Goal: Task Accomplishment & Management: Manage account settings

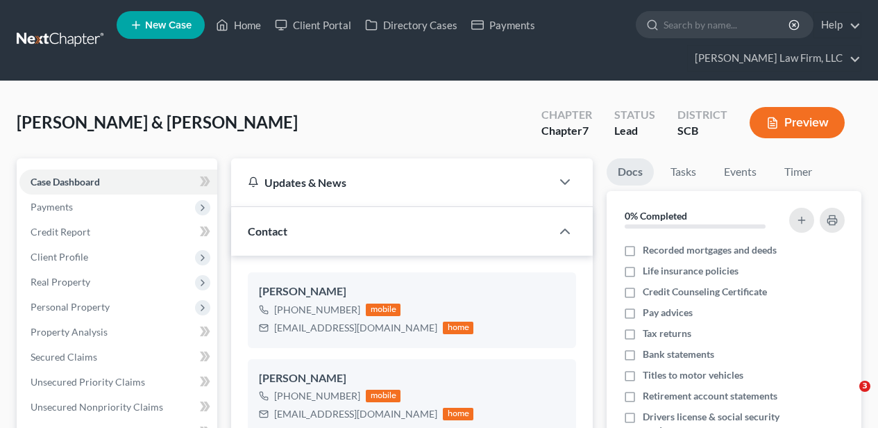
select select "4"
select select "2"
click at [240, 29] on link "Home" at bounding box center [238, 24] width 59 height 25
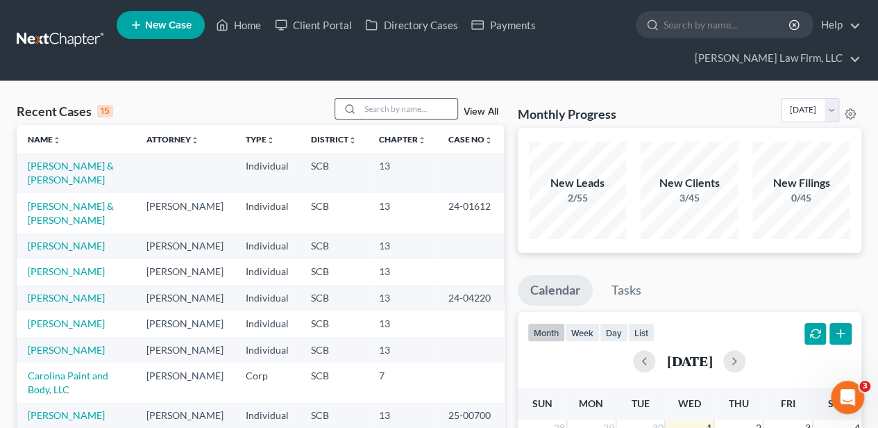
click at [392, 106] on input "search" at bounding box center [408, 109] width 97 height 20
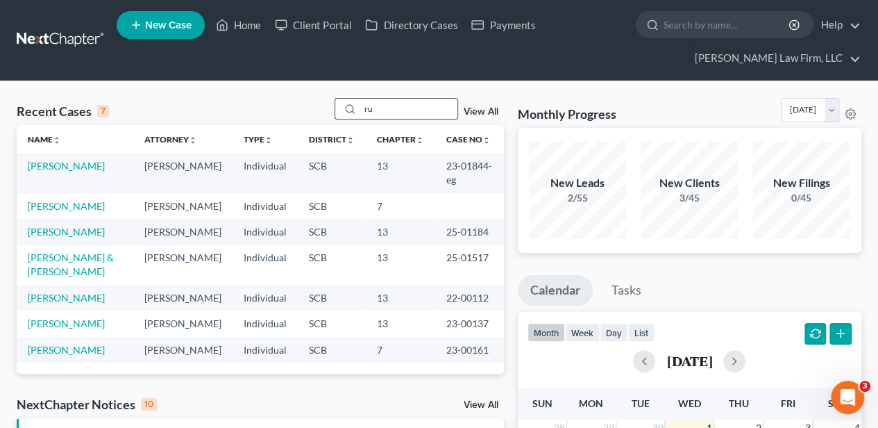
type input "r"
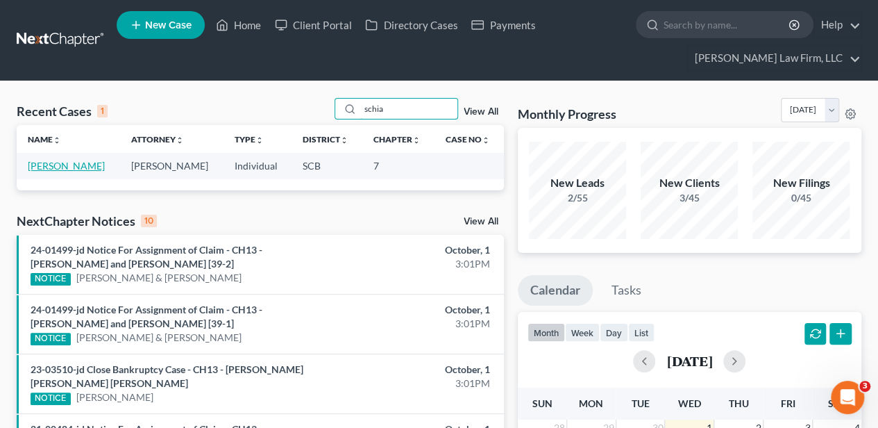
type input "schia"
click at [71, 167] on link "[PERSON_NAME]" at bounding box center [66, 166] width 77 height 12
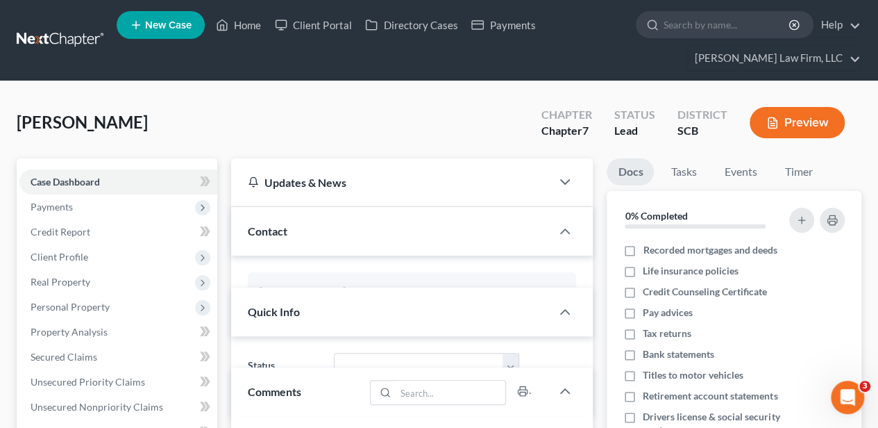
select select "2"
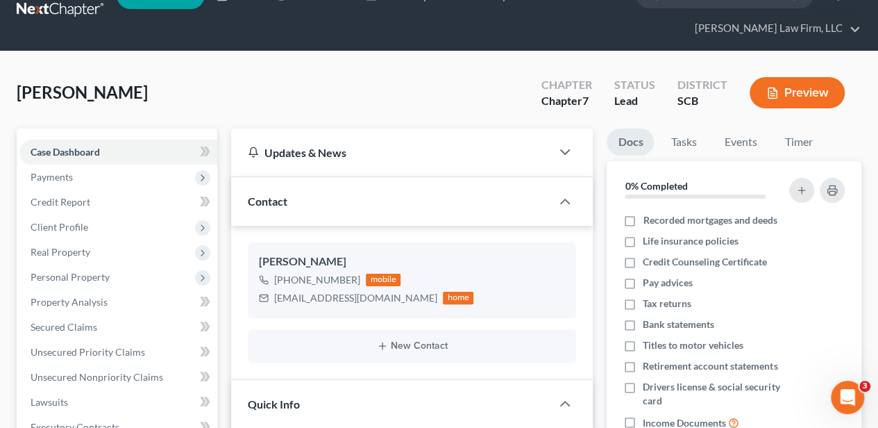
scroll to position [46, 0]
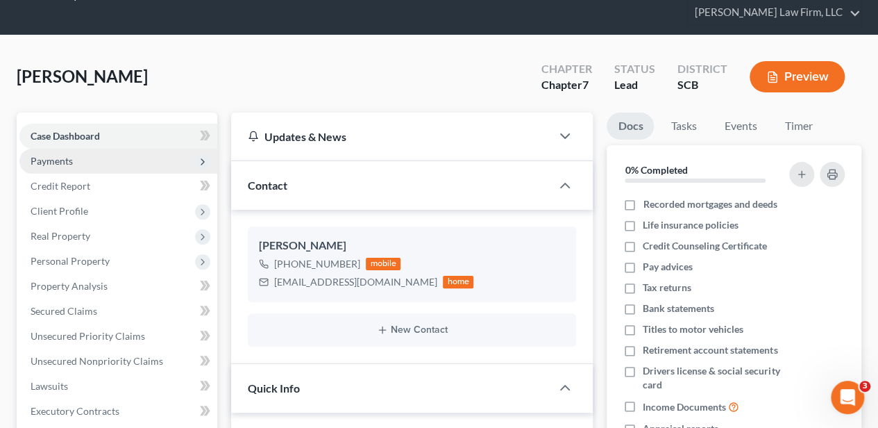
click at [76, 165] on span "Payments" at bounding box center [118, 161] width 198 height 25
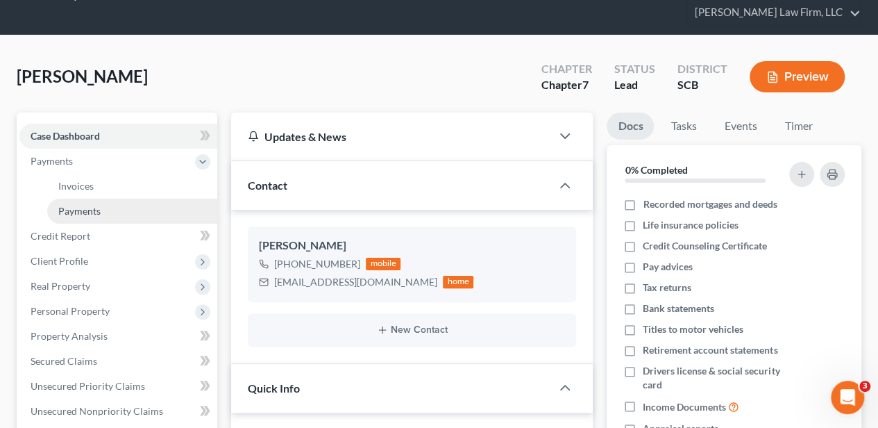
click at [96, 208] on span "Payments" at bounding box center [79, 211] width 42 height 12
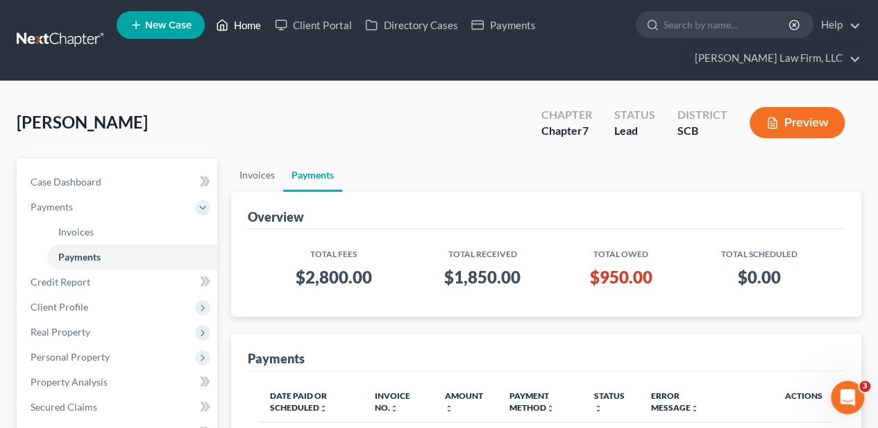
drag, startPoint x: 228, startPoint y: 24, endPoint x: 233, endPoint y: 35, distance: 12.5
click at [228, 24] on icon at bounding box center [222, 25] width 12 height 17
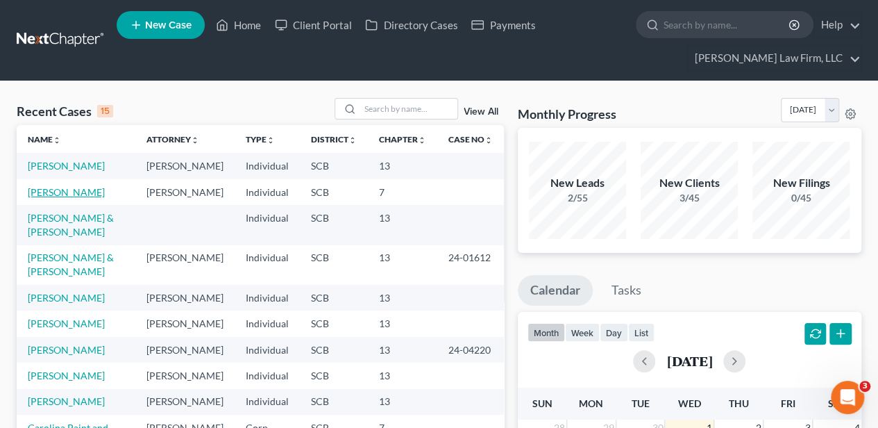
click at [60, 198] on link "[PERSON_NAME]" at bounding box center [66, 192] width 77 height 12
select select "2"
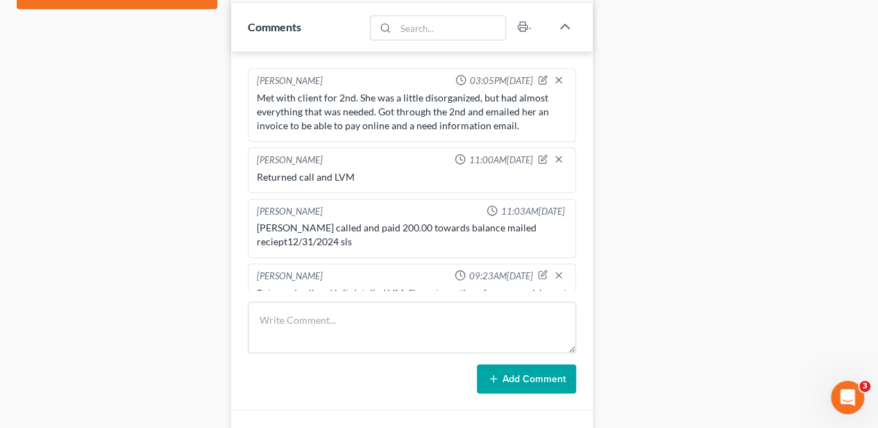
scroll to position [223, 0]
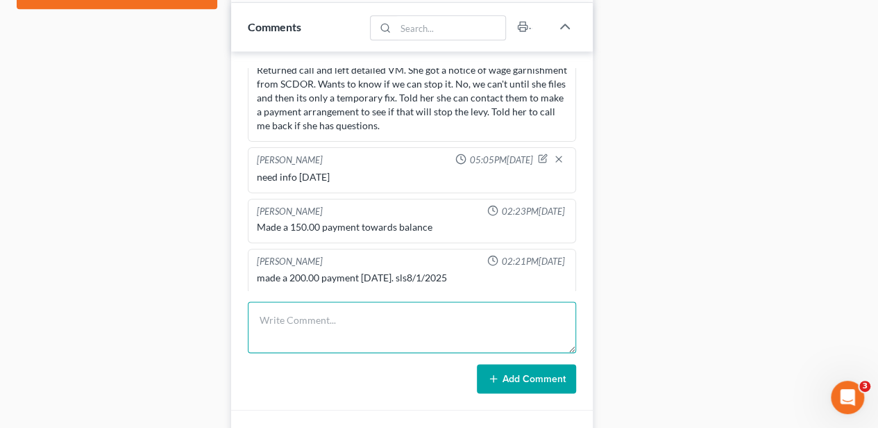
click at [303, 308] on textarea at bounding box center [412, 326] width 328 height 51
type textarea "need info email sent [DATE]"
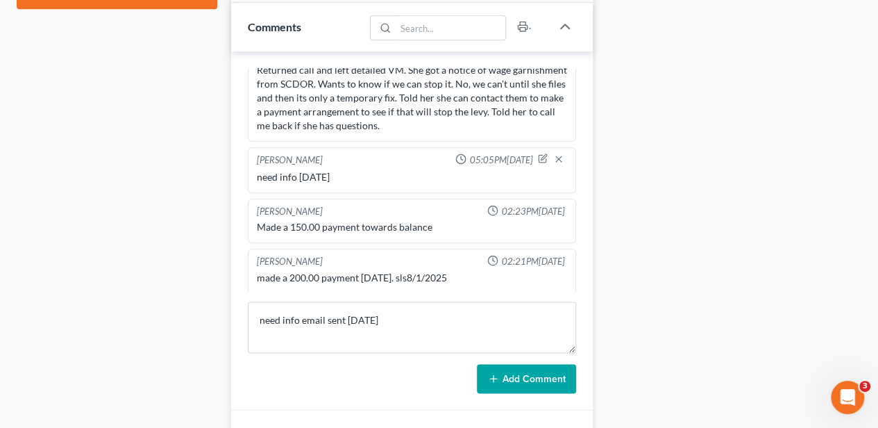
click at [503, 368] on button "Add Comment" at bounding box center [526, 378] width 99 height 29
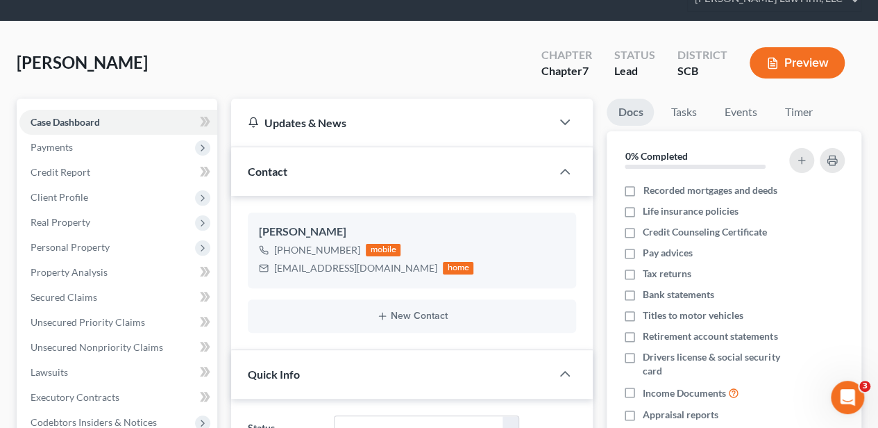
scroll to position [0, 0]
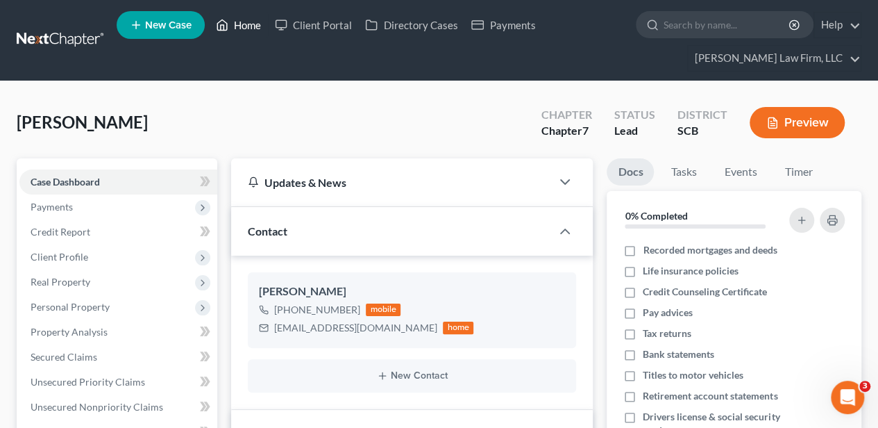
click at [236, 35] on link "Home" at bounding box center [238, 24] width 59 height 25
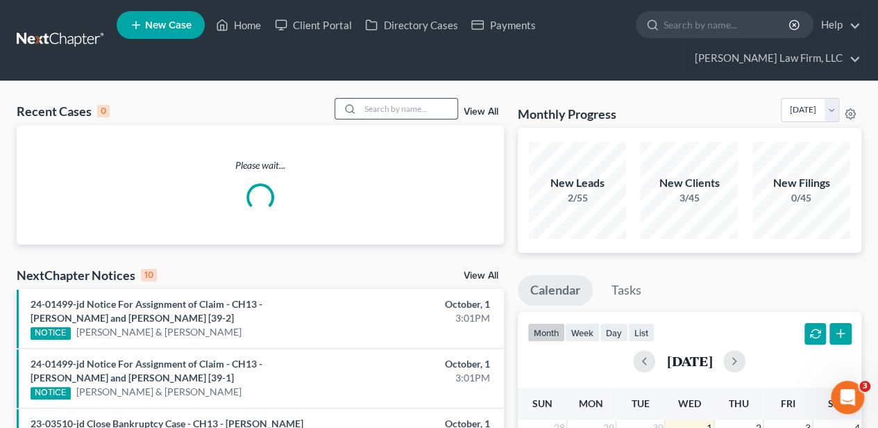
click at [381, 103] on input "search" at bounding box center [408, 109] width 97 height 20
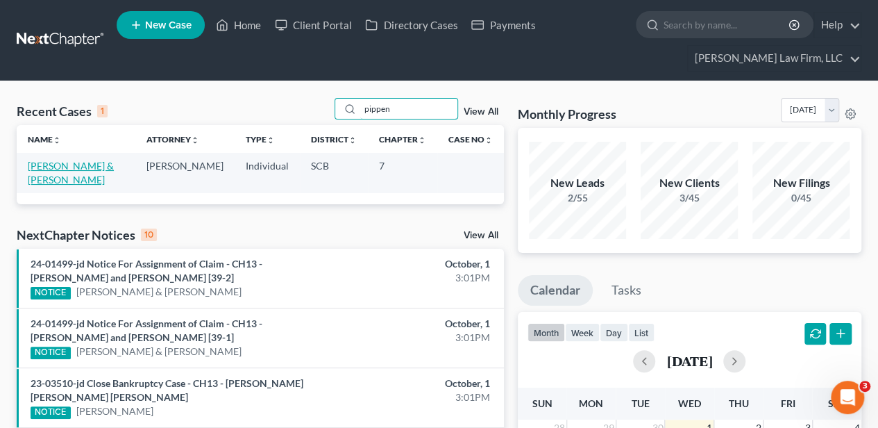
type input "pippen"
click at [69, 165] on link "[PERSON_NAME] & [PERSON_NAME]" at bounding box center [71, 173] width 86 height 26
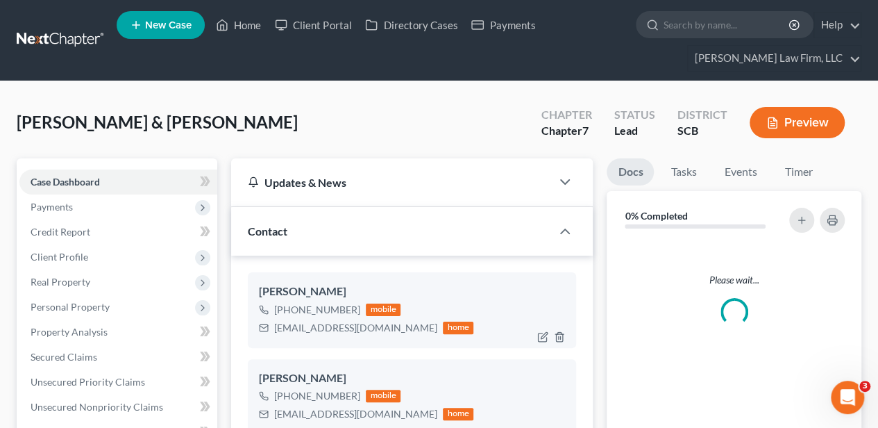
click at [310, 321] on div "[EMAIL_ADDRESS][DOMAIN_NAME]" at bounding box center [355, 328] width 163 height 14
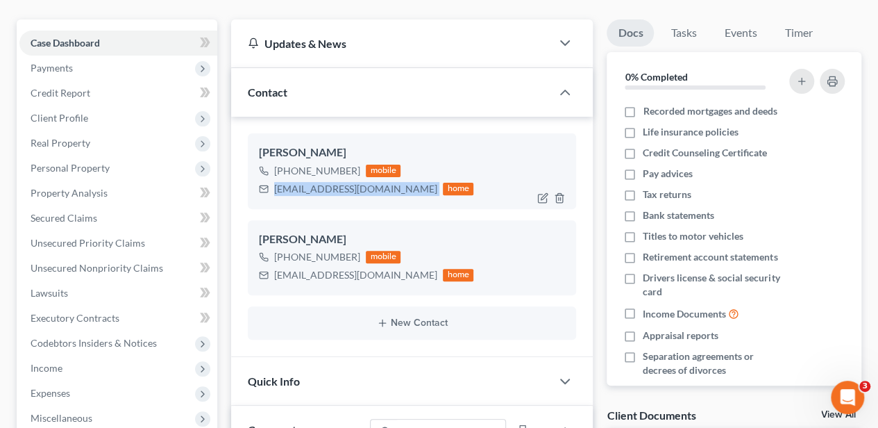
scroll to position [229, 0]
click at [317, 277] on div "[EMAIL_ADDRESS][DOMAIN_NAME]" at bounding box center [355, 275] width 163 height 14
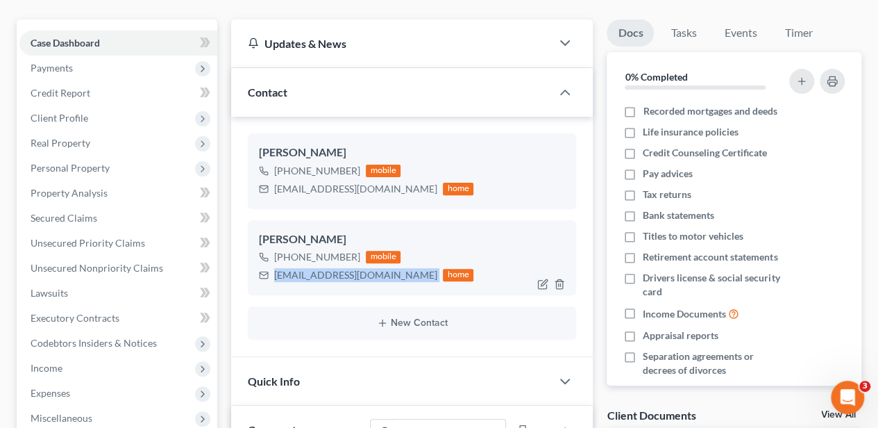
copy div "[EMAIL_ADDRESS][DOMAIN_NAME]"
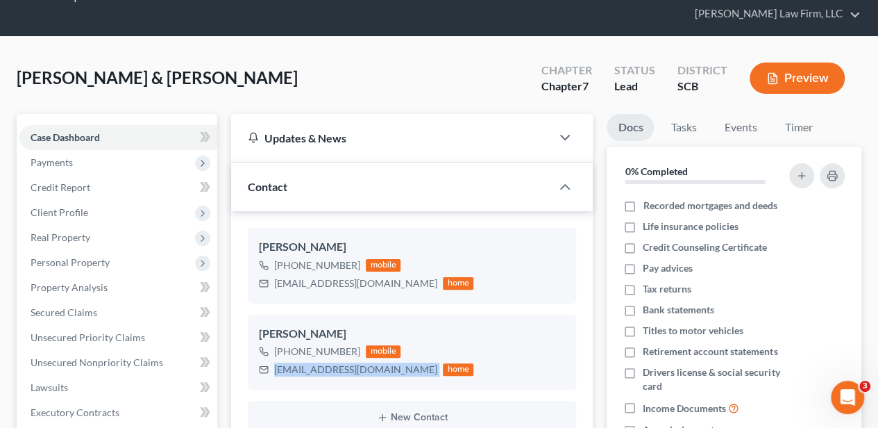
scroll to position [0, 0]
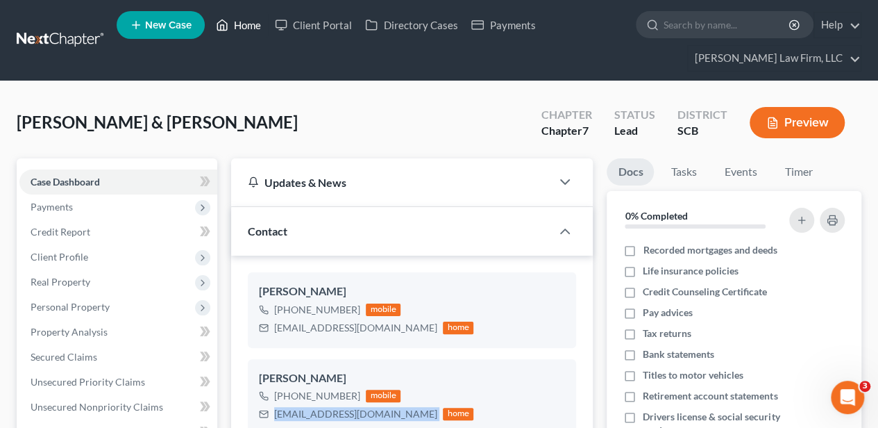
drag, startPoint x: 253, startPoint y: 26, endPoint x: 367, endPoint y: 110, distance: 141.5
click at [253, 26] on link "Home" at bounding box center [238, 24] width 59 height 25
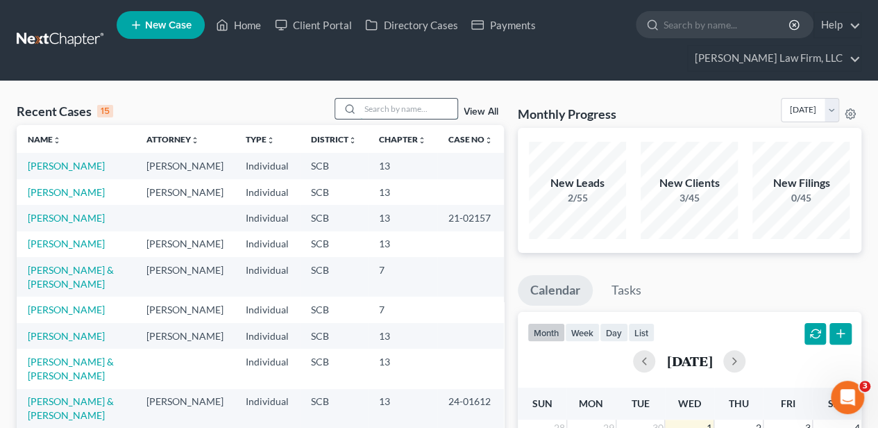
click at [380, 105] on input "search" at bounding box center [408, 109] width 97 height 20
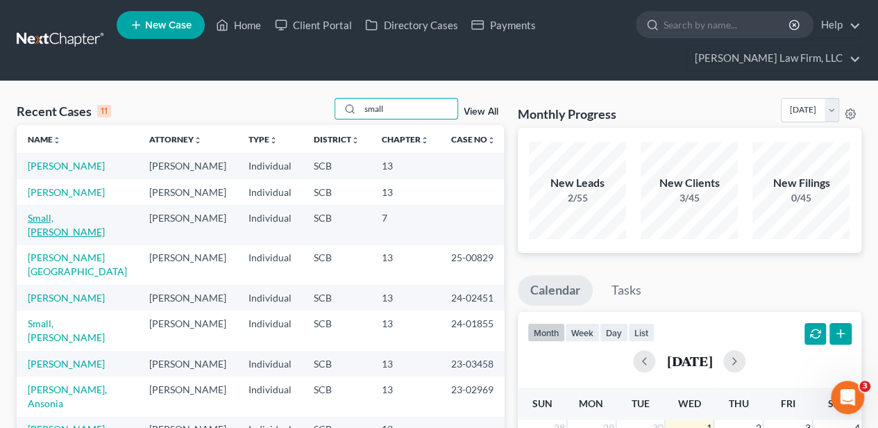
type input "small"
click at [57, 237] on link "Small, [PERSON_NAME]" at bounding box center [66, 225] width 77 height 26
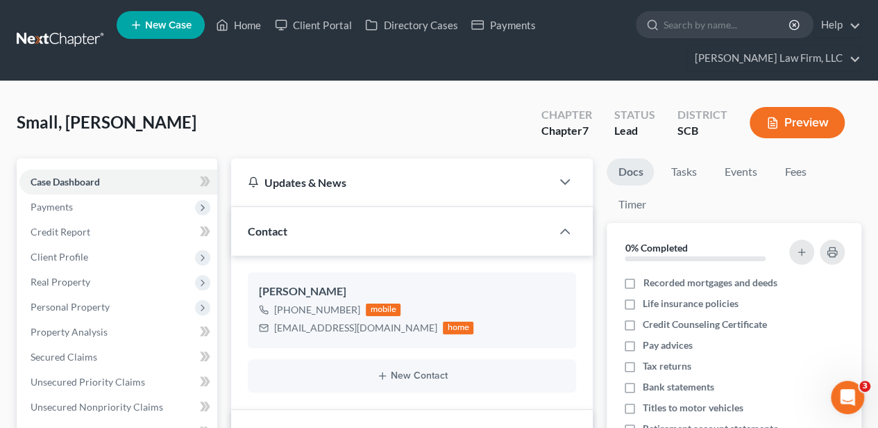
select select "2"
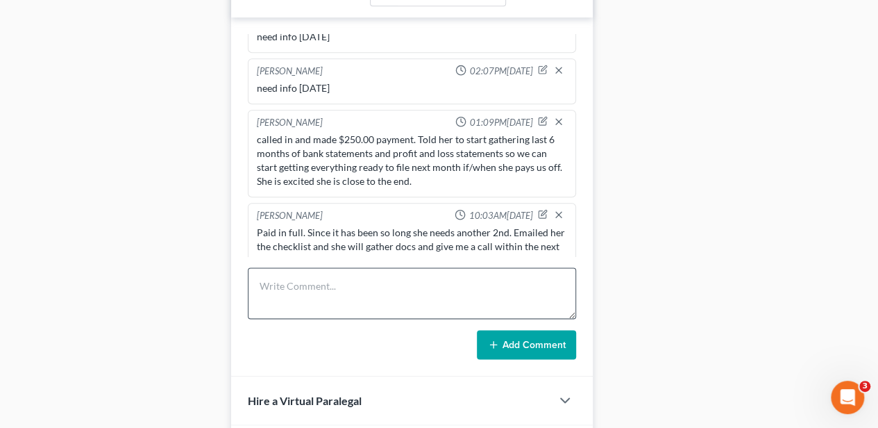
scroll to position [787, 0]
click at [294, 299] on textarea at bounding box center [412, 291] width 328 height 51
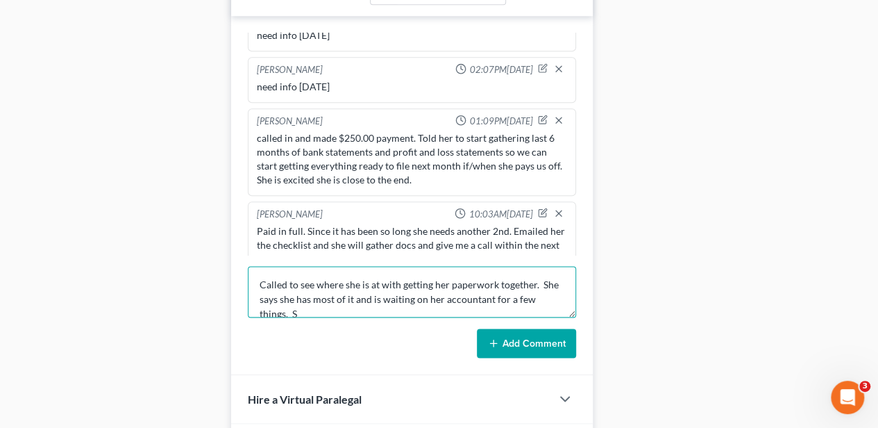
scroll to position [3, 0]
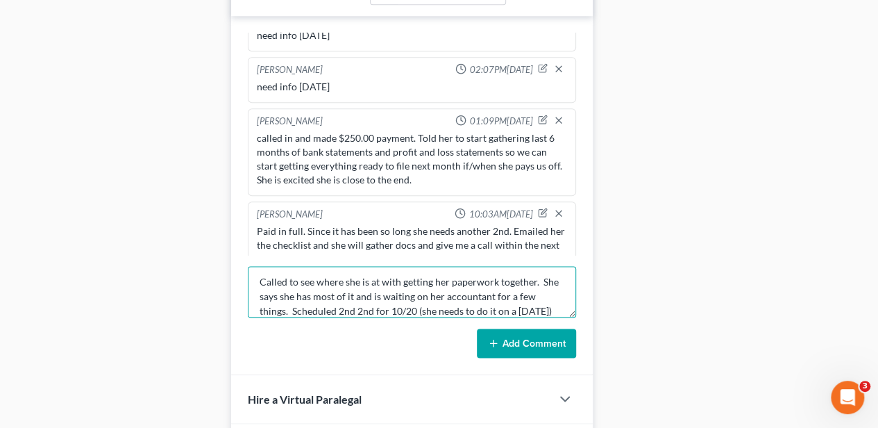
type textarea "Called to see where she is at with getting her paperwork together. She says she…"
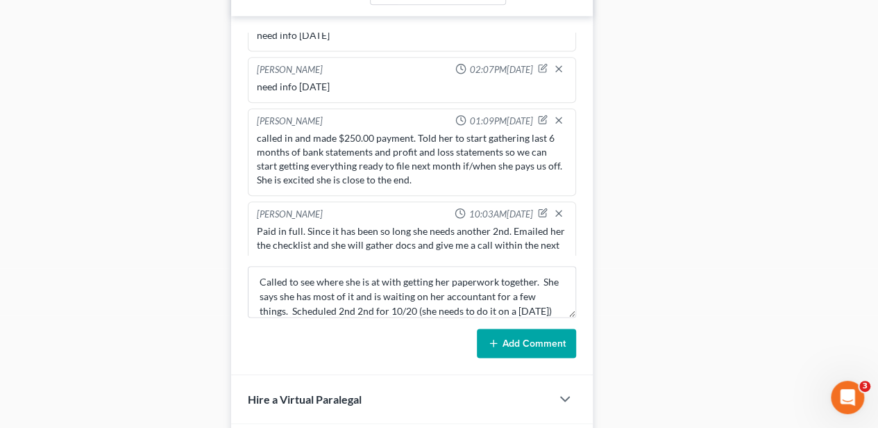
click at [507, 336] on button "Add Comment" at bounding box center [526, 342] width 99 height 29
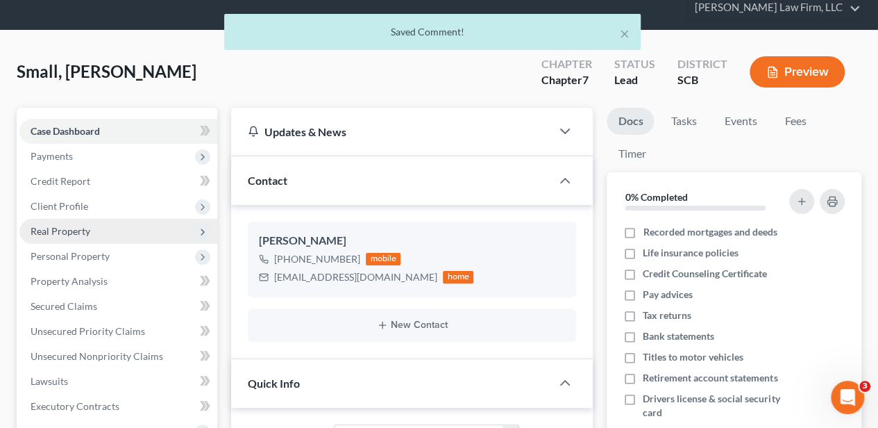
scroll to position [0, 0]
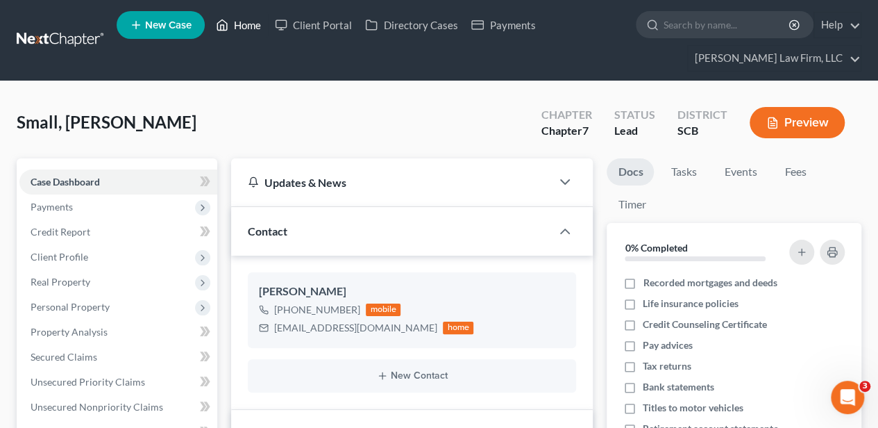
click at [242, 29] on link "Home" at bounding box center [238, 24] width 59 height 25
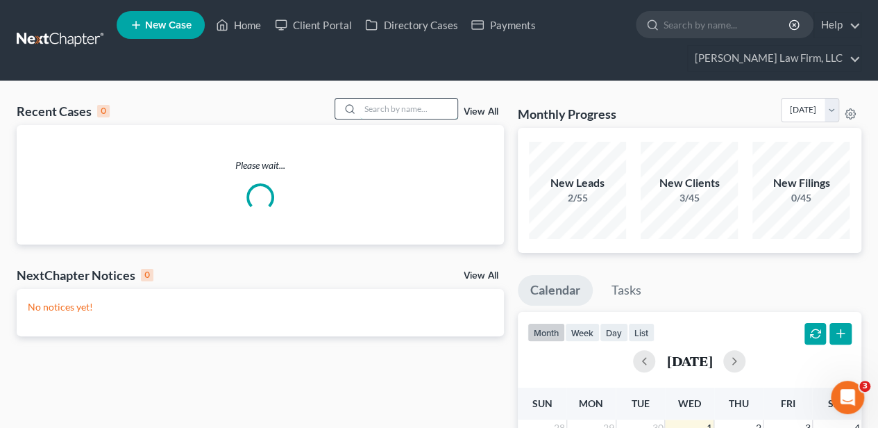
click at [408, 111] on input "search" at bounding box center [408, 109] width 97 height 20
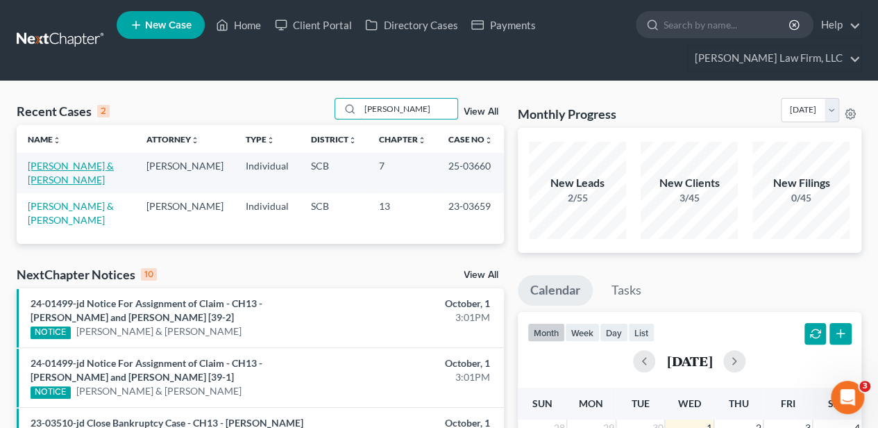
type input "[PERSON_NAME]"
click at [81, 163] on link "[PERSON_NAME] & [PERSON_NAME]" at bounding box center [71, 173] width 86 height 26
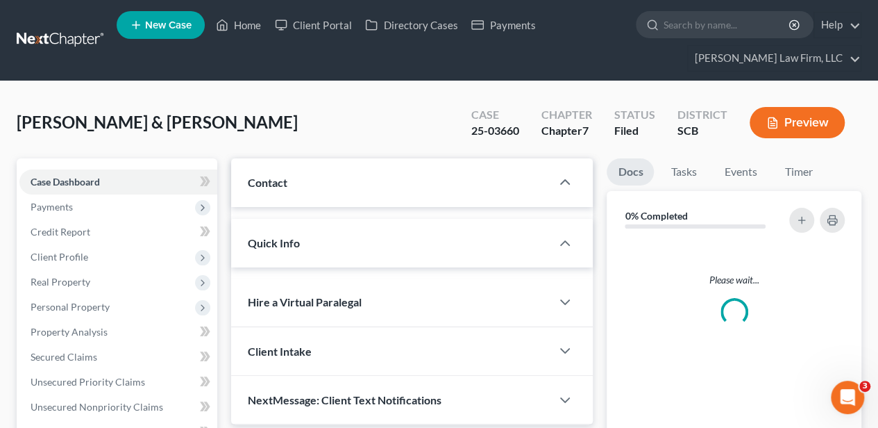
select select "2"
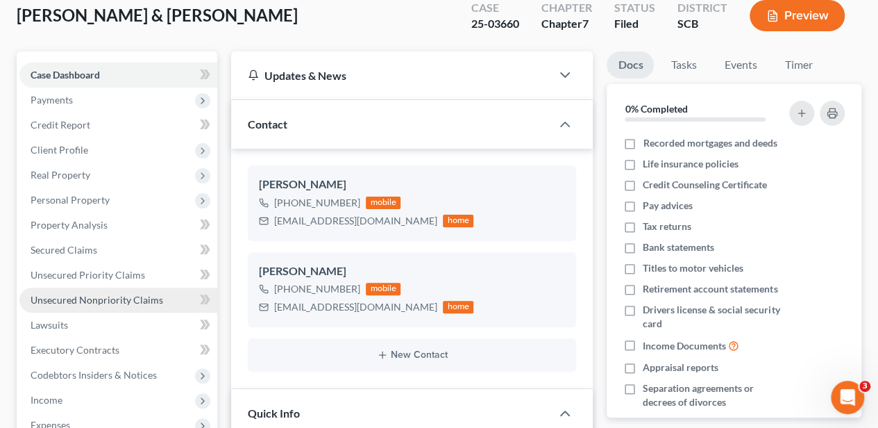
scroll to position [139, 0]
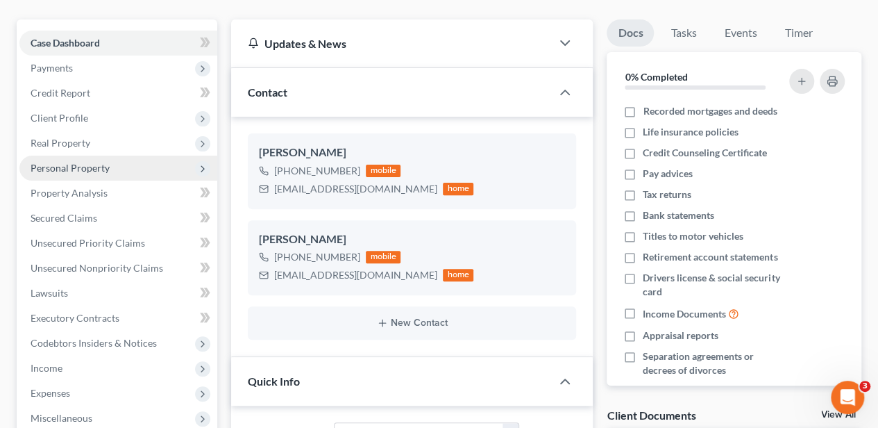
click at [97, 172] on span "Personal Property" at bounding box center [118, 168] width 198 height 25
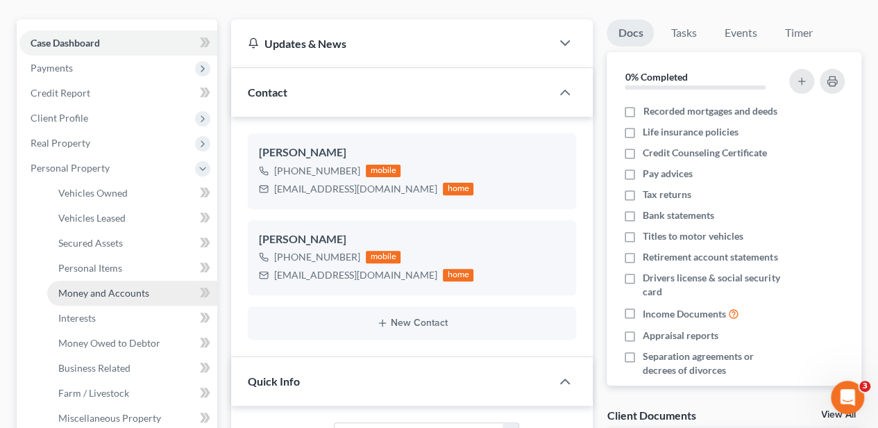
click at [115, 285] on link "Money and Accounts" at bounding box center [132, 292] width 170 height 25
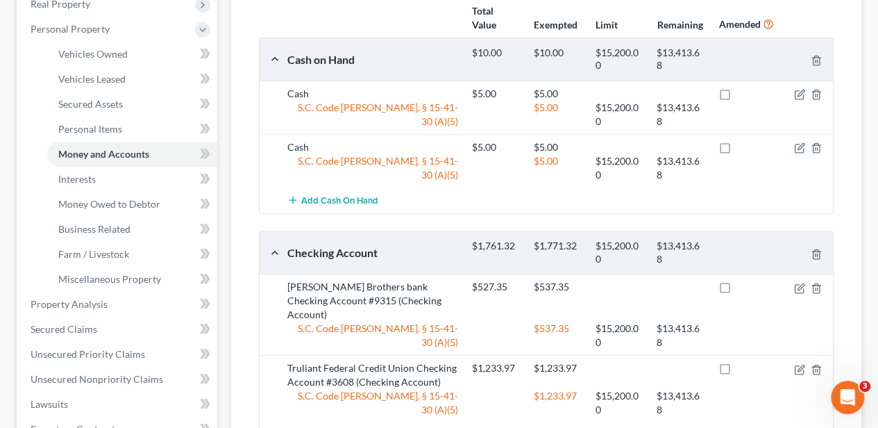
scroll to position [92, 0]
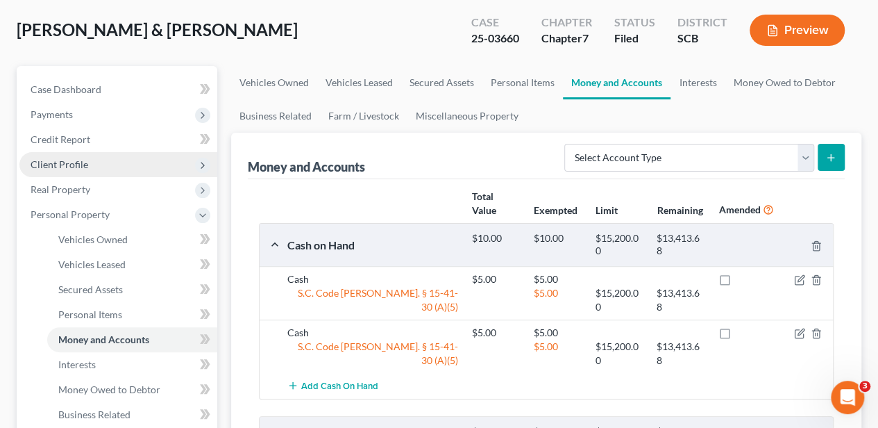
click at [81, 162] on span "Client Profile" at bounding box center [60, 164] width 58 height 12
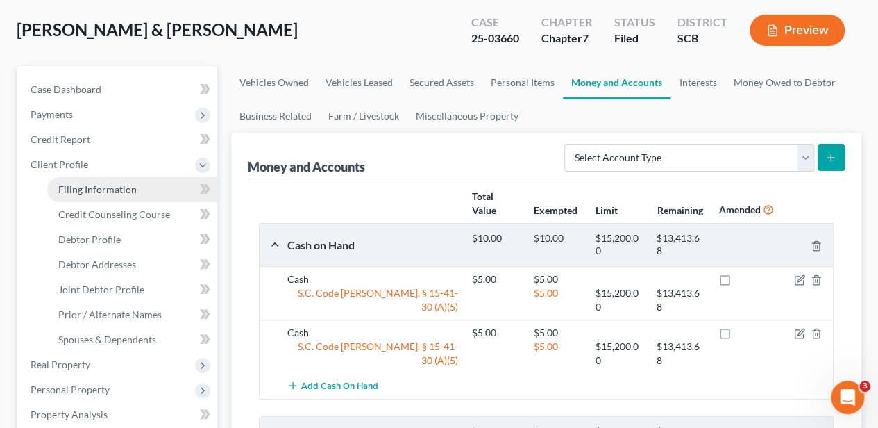
click at [85, 186] on span "Filing Information" at bounding box center [97, 189] width 78 height 12
select select "1"
select select "0"
select select "72"
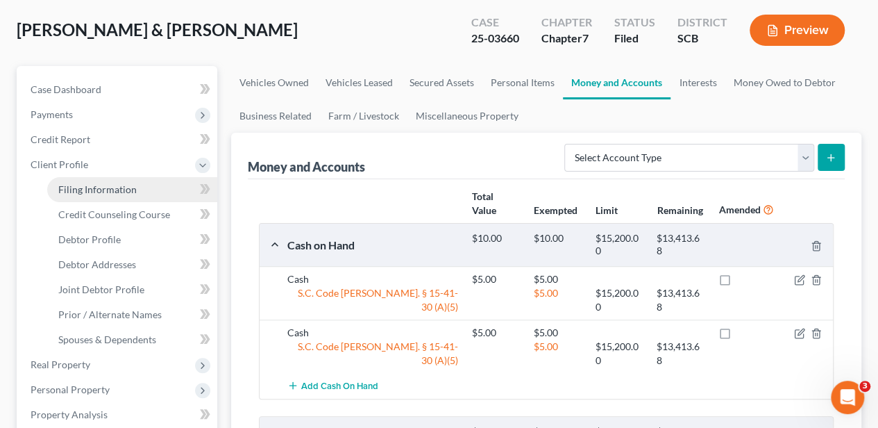
select select "1"
select select "0"
select select "42"
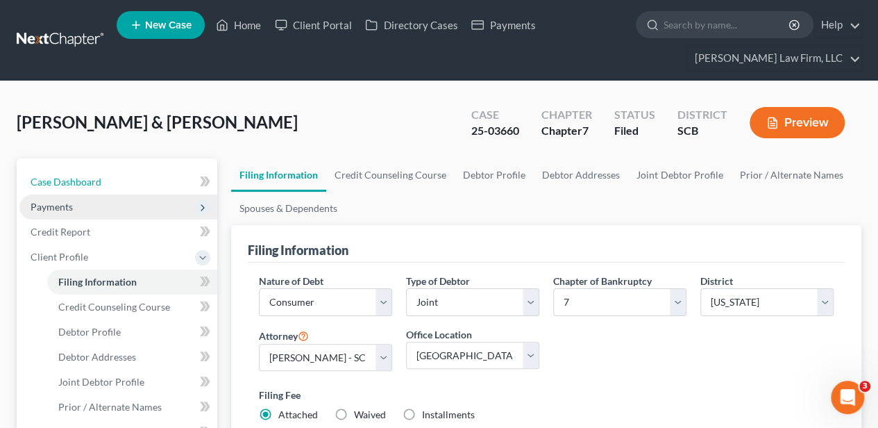
drag, startPoint x: 85, startPoint y: 181, endPoint x: 81, endPoint y: 208, distance: 26.6
click at [85, 181] on span "Case Dashboard" at bounding box center [66, 182] width 71 height 12
select select "2"
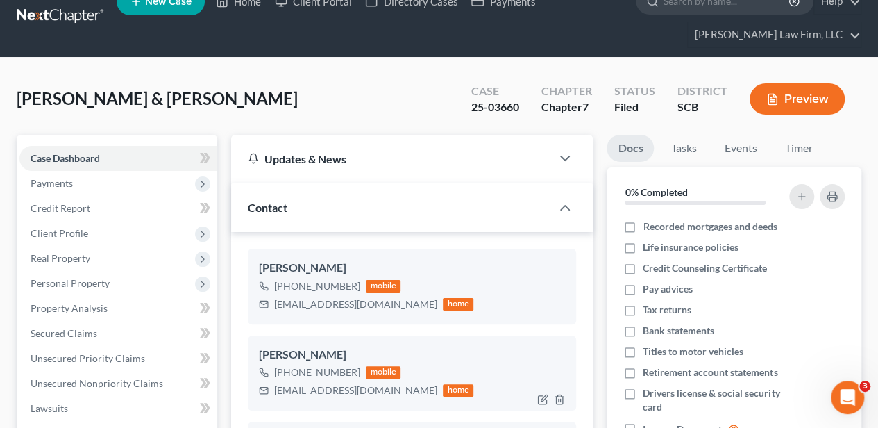
scroll to position [46, 0]
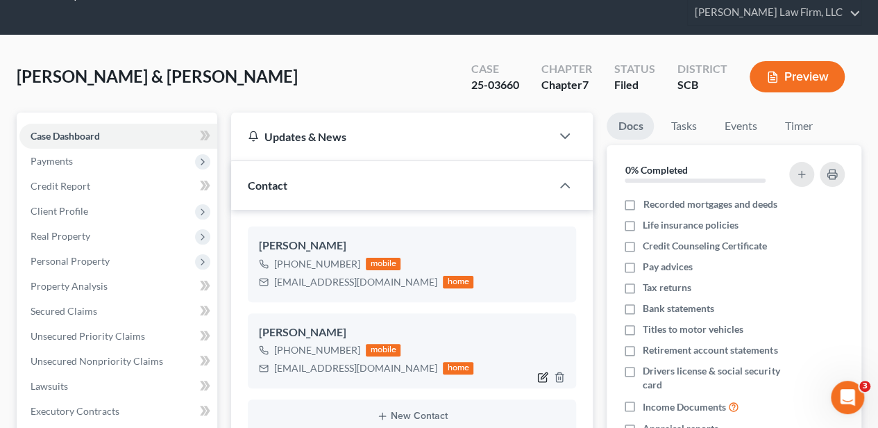
click at [542, 378] on icon "button" at bounding box center [542, 376] width 11 height 11
select select "0"
select select "1"
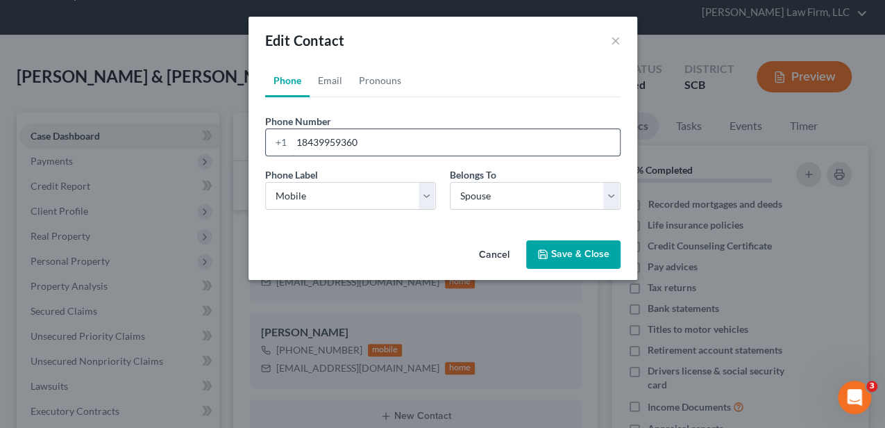
click at [361, 144] on input "18439959360" at bounding box center [456, 142] width 328 height 26
click at [304, 144] on input "18439959360" at bounding box center [456, 142] width 328 height 26
click at [369, 141] on input "18439959360" at bounding box center [456, 142] width 328 height 26
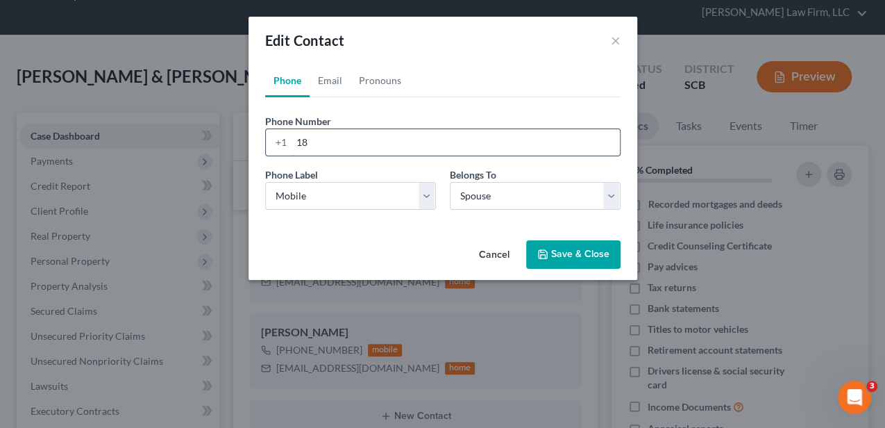
type input "1"
paste input "[PHONE_NUMBER]"
type input "[PHONE_NUMBER]"
click at [537, 251] on button "Save & Close" at bounding box center [573, 254] width 94 height 29
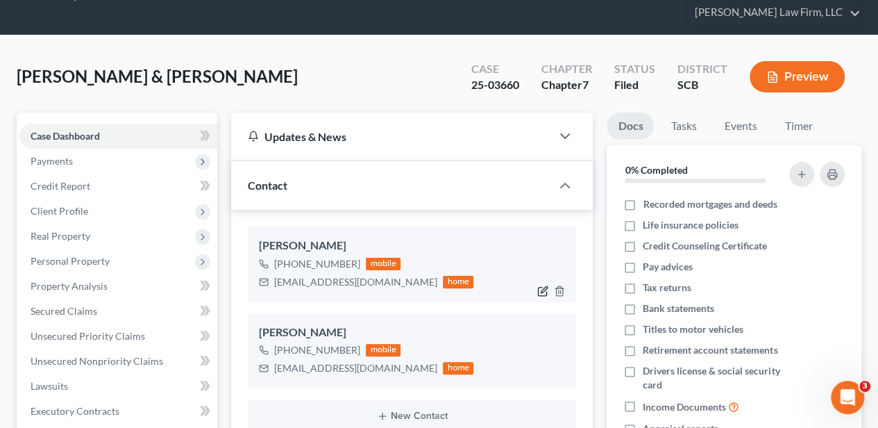
click at [544, 290] on icon "button" at bounding box center [542, 290] width 11 height 11
select select "0"
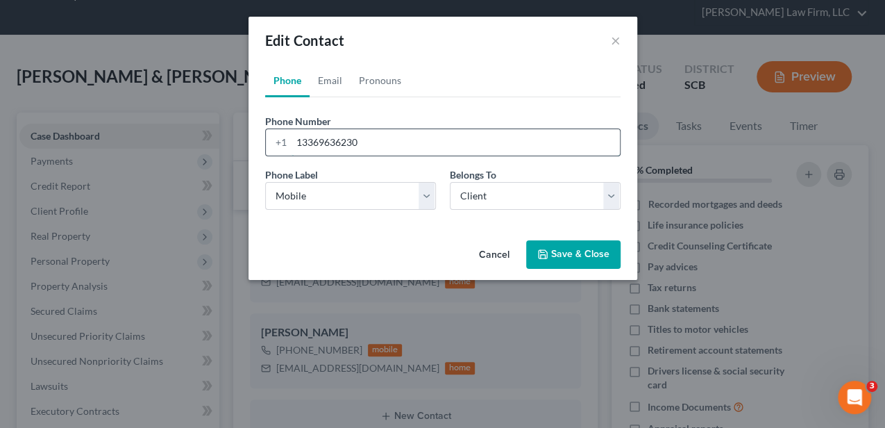
click at [349, 139] on input "13369636230" at bounding box center [456, 142] width 328 height 26
click at [385, 148] on input "13369636230" at bounding box center [456, 142] width 328 height 26
type input "1"
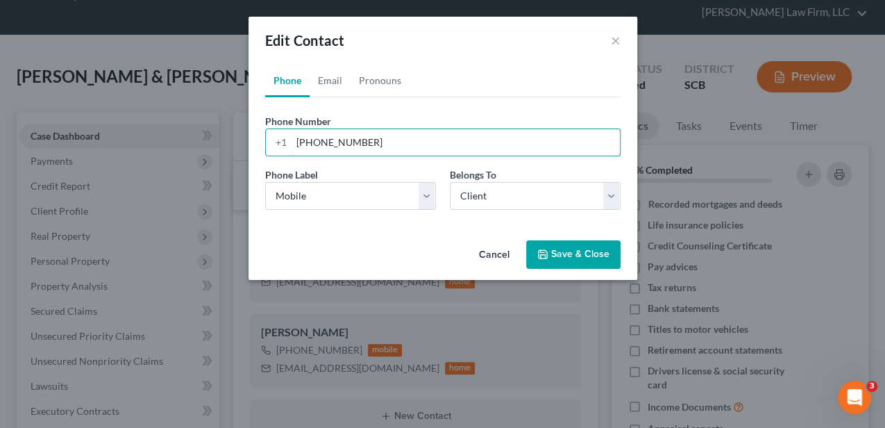
type input "[PHONE_NUMBER]"
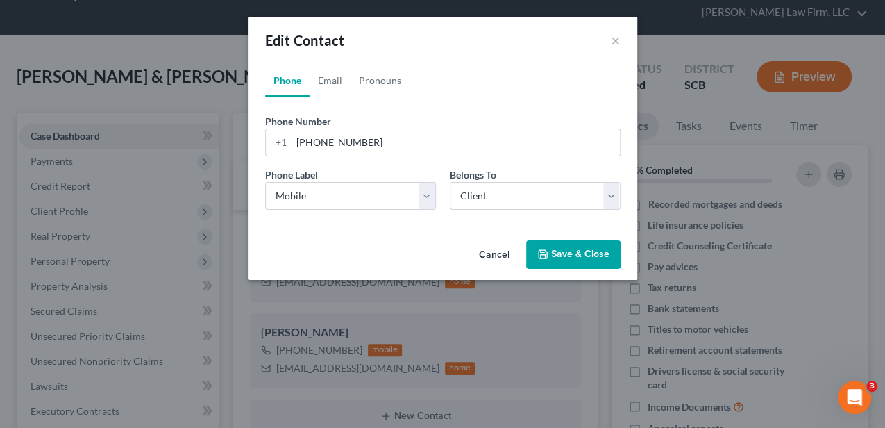
click at [578, 253] on button "Save & Close" at bounding box center [573, 254] width 94 height 29
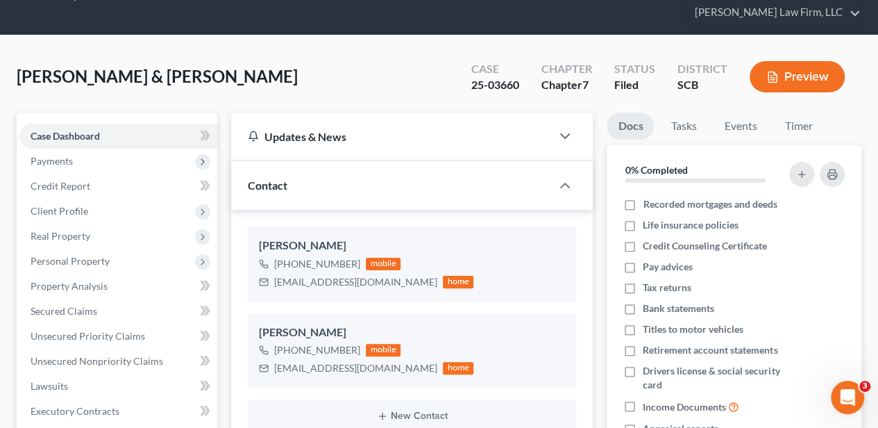
scroll to position [0, 0]
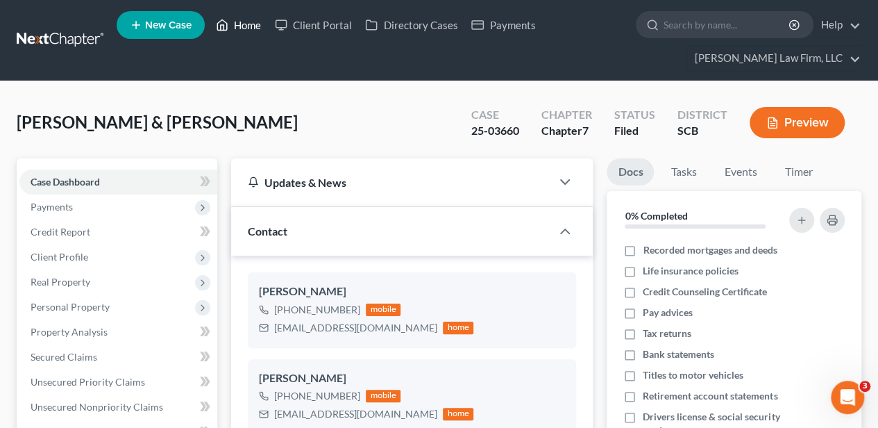
drag, startPoint x: 250, startPoint y: 27, endPoint x: 410, endPoint y: 101, distance: 176.1
click at [250, 27] on link "Home" at bounding box center [238, 24] width 59 height 25
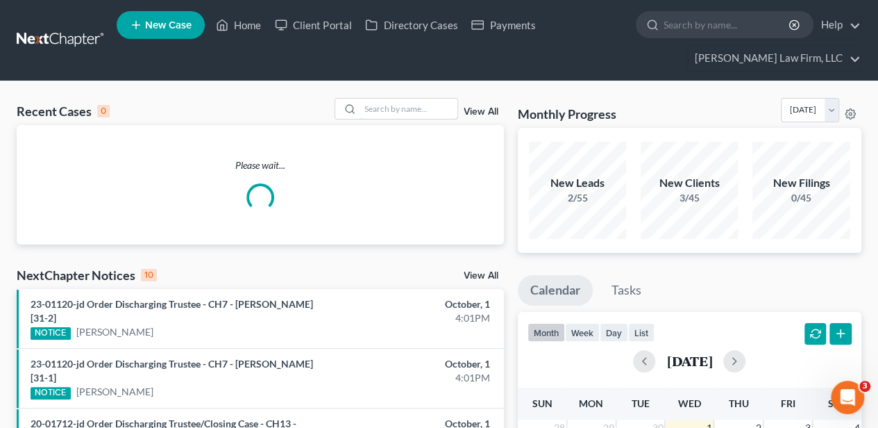
click at [414, 101] on input "search" at bounding box center [408, 109] width 97 height 20
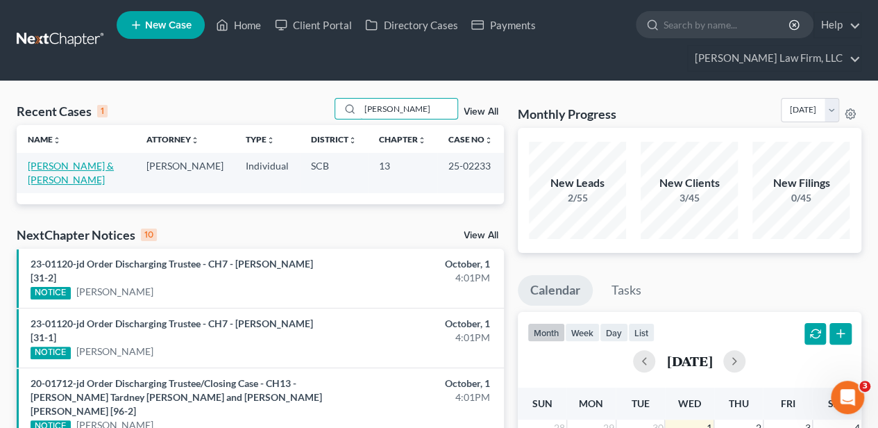
type input "[PERSON_NAME]"
click at [40, 165] on link "[PERSON_NAME] & [PERSON_NAME]" at bounding box center [71, 173] width 86 height 26
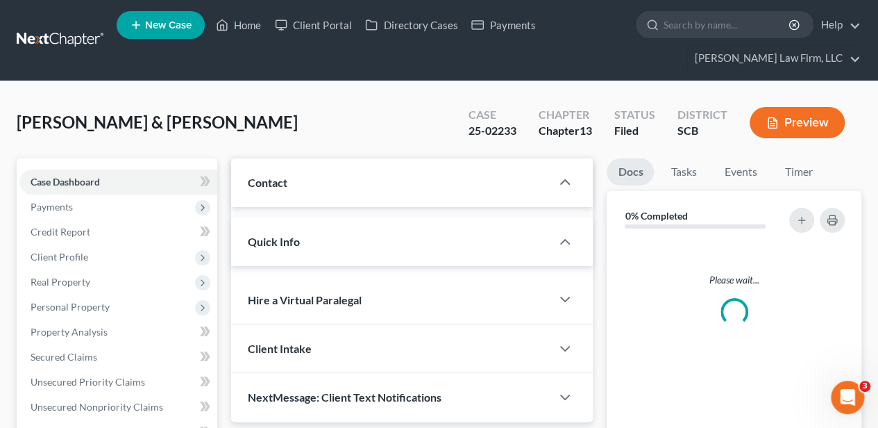
select select "2"
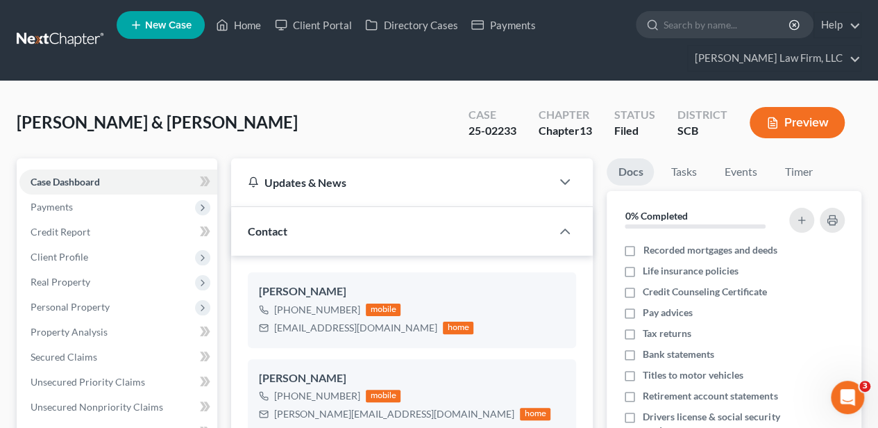
scroll to position [1069, 0]
drag, startPoint x: 251, startPoint y: 25, endPoint x: 401, endPoint y: 104, distance: 169.6
click at [251, 25] on link "Home" at bounding box center [238, 24] width 59 height 25
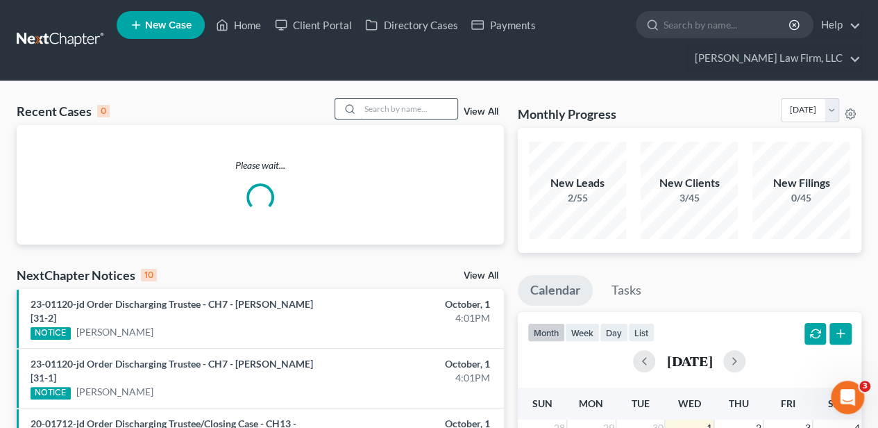
click at [401, 108] on input "search" at bounding box center [408, 109] width 97 height 20
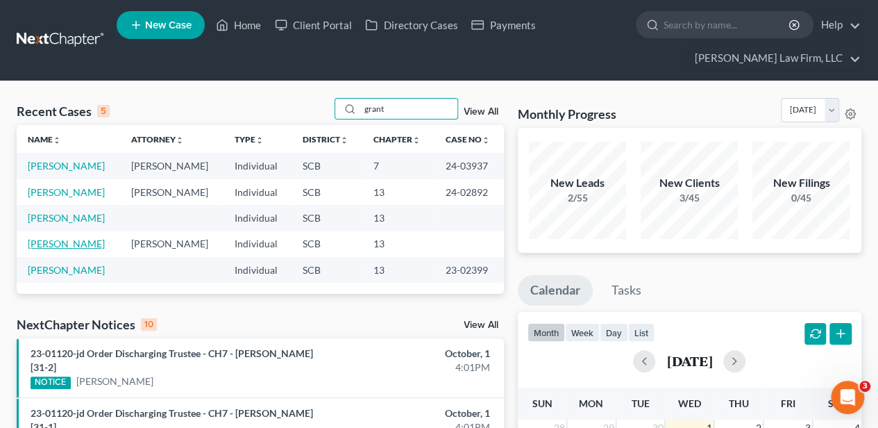
type input "grant"
click at [69, 237] on link "[PERSON_NAME]" at bounding box center [66, 243] width 77 height 12
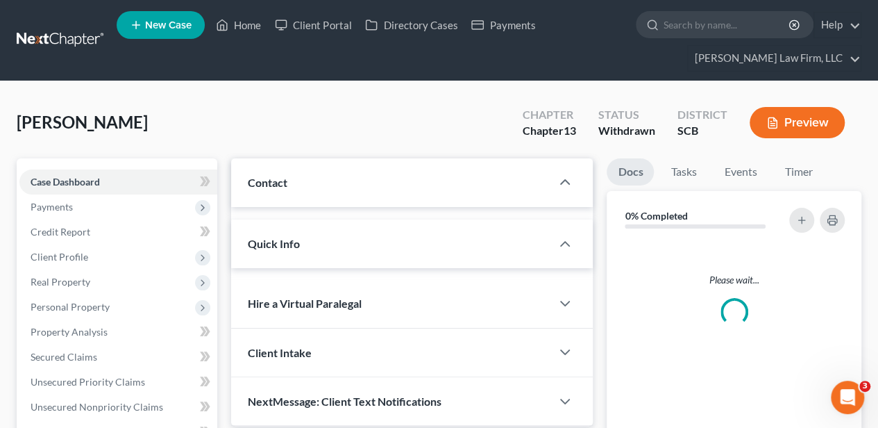
select select "2"
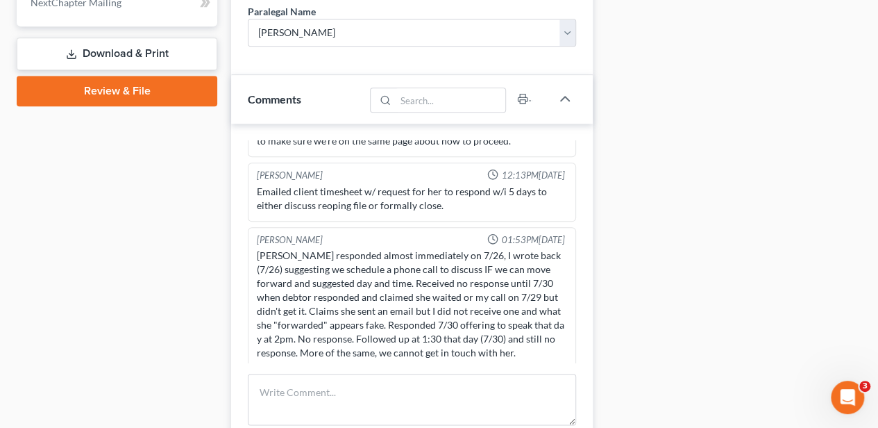
scroll to position [926, 0]
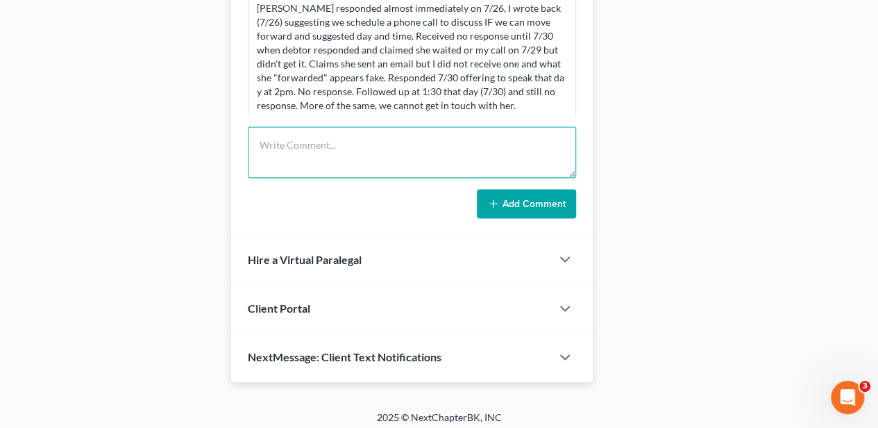
click at [381, 139] on textarea at bounding box center [412, 151] width 328 height 51
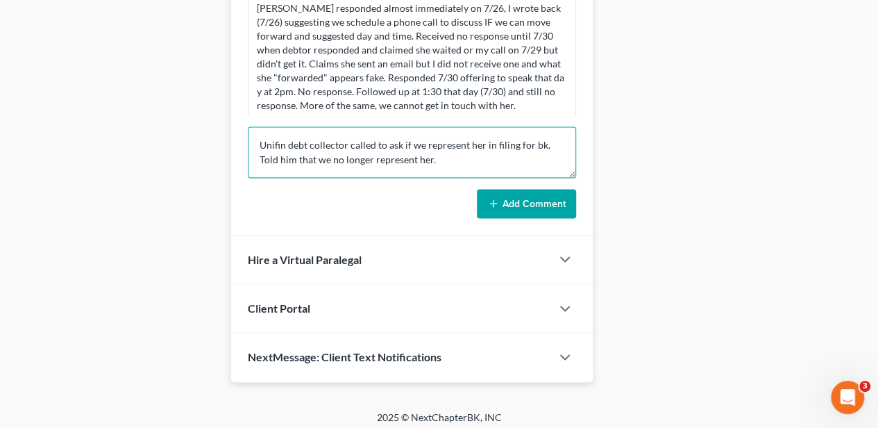
type textarea "Unifin debt collector called to ask if we represent her in filing for bk. Told …"
click at [533, 200] on button "Add Comment" at bounding box center [526, 203] width 99 height 29
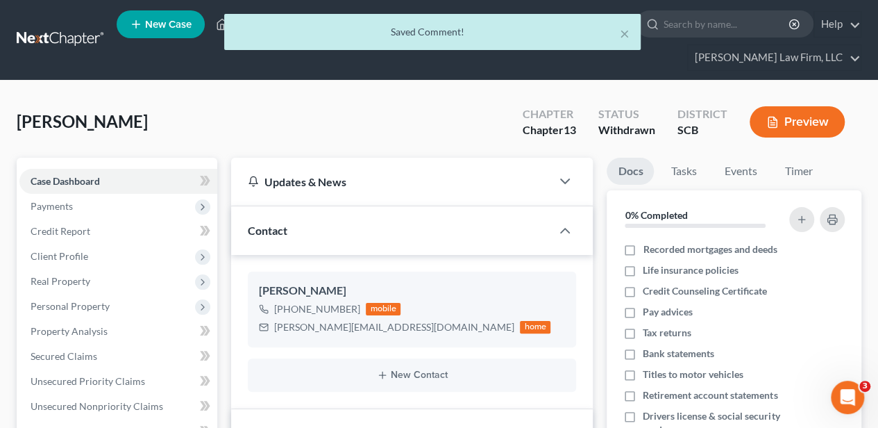
scroll to position [0, 0]
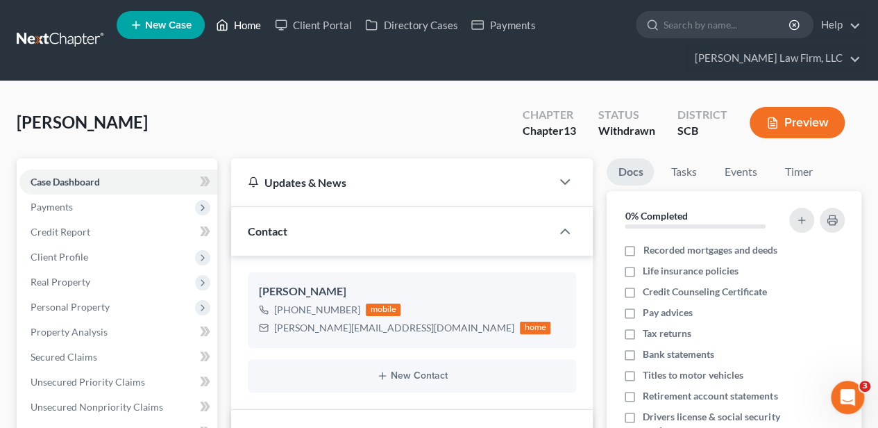
click at [253, 25] on link "Home" at bounding box center [238, 24] width 59 height 25
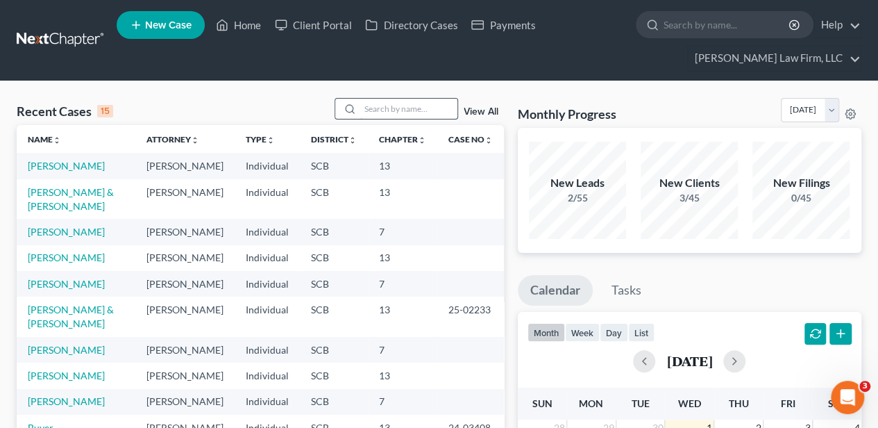
click at [380, 112] on input "search" at bounding box center [408, 109] width 97 height 20
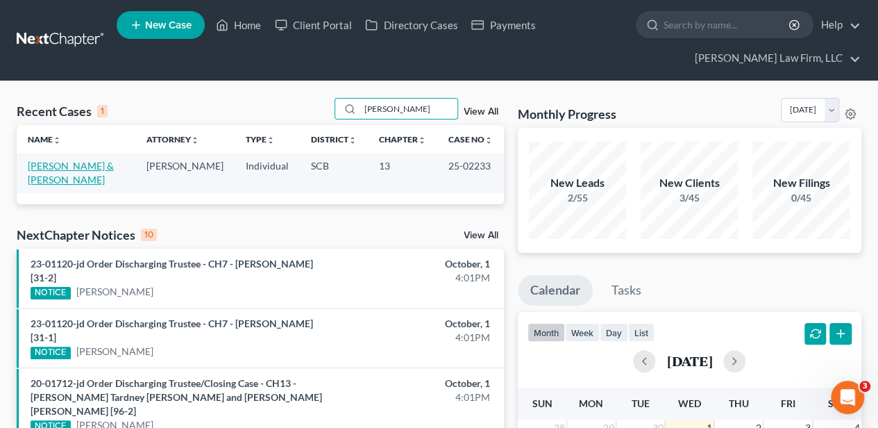
type input "[PERSON_NAME]"
click at [44, 174] on link "[PERSON_NAME] & [PERSON_NAME]" at bounding box center [71, 173] width 86 height 26
select select "2"
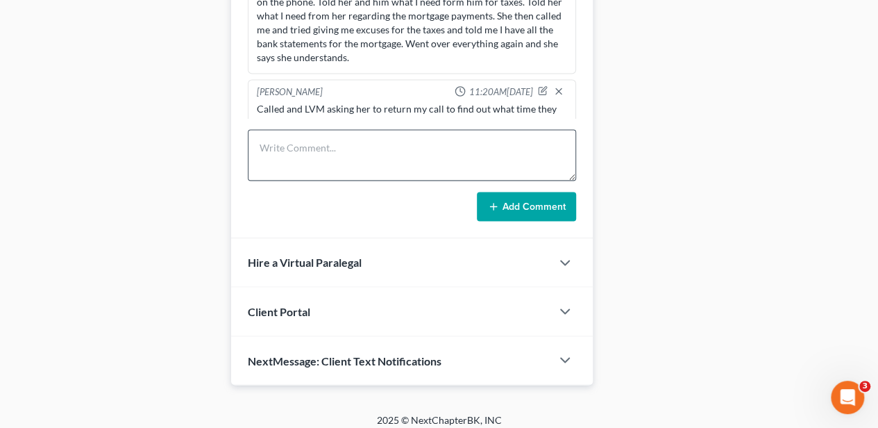
scroll to position [966, 0]
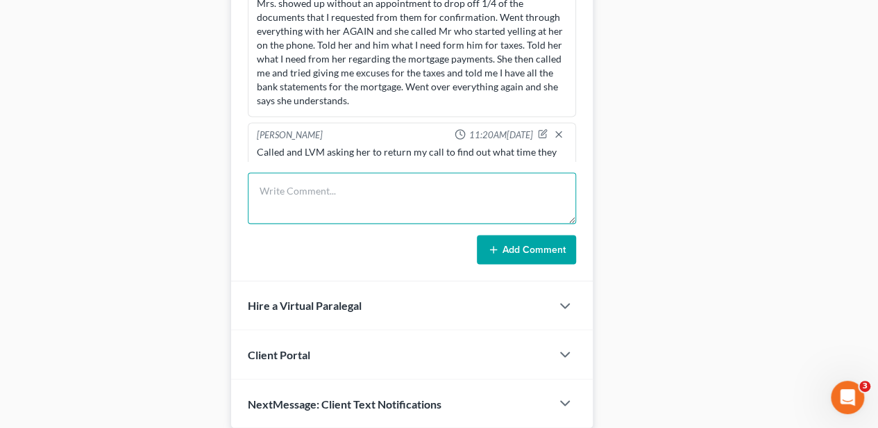
click at [360, 186] on textarea at bounding box center [412, 197] width 328 height 51
type textarea "Called re confirmation. They are coming by 10/2 or 10/3 to sign the AP"
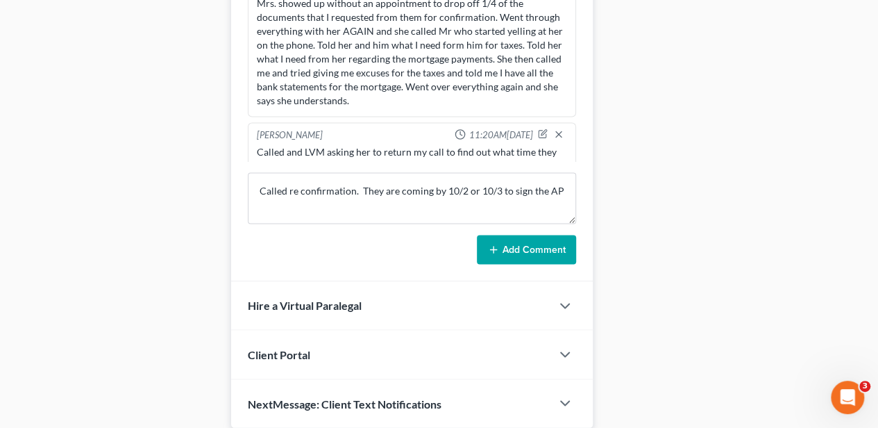
click at [483, 239] on button "Add Comment" at bounding box center [526, 249] width 99 height 29
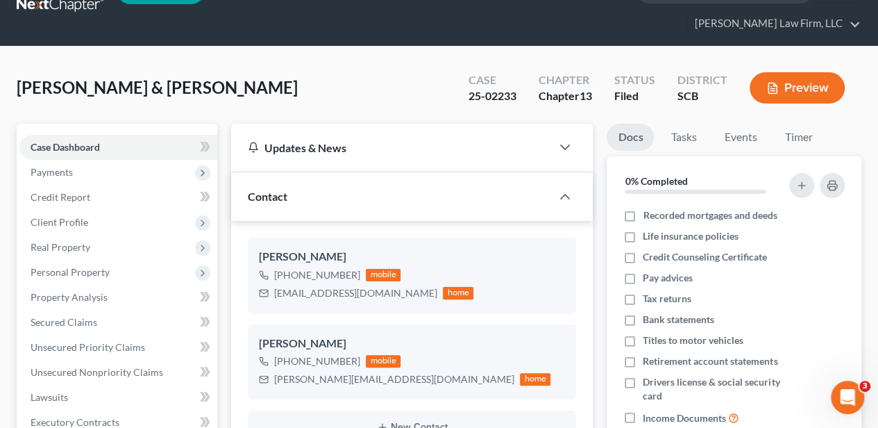
scroll to position [0, 0]
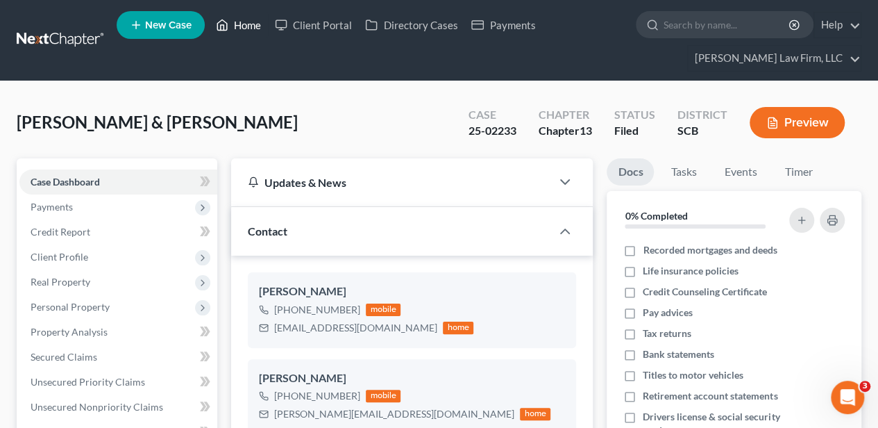
click at [251, 26] on link "Home" at bounding box center [238, 24] width 59 height 25
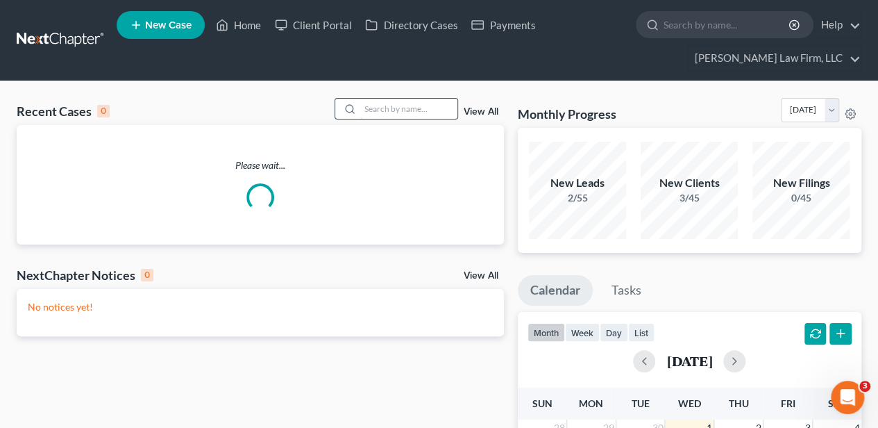
click at [400, 117] on input "search" at bounding box center [408, 109] width 97 height 20
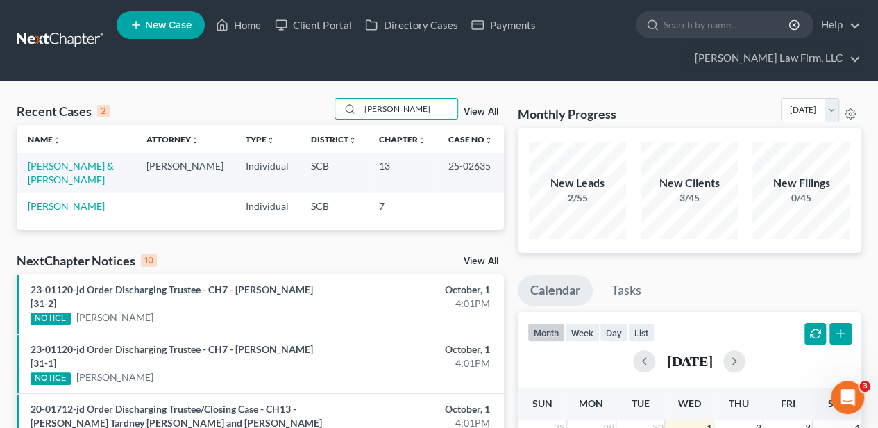
type input "[PERSON_NAME]"
click at [478, 108] on link "View All" at bounding box center [481, 112] width 35 height 10
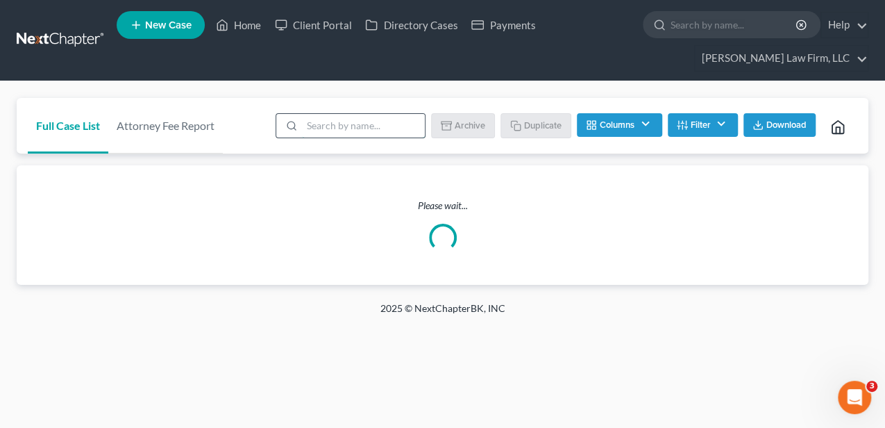
click at [313, 122] on input "search" at bounding box center [363, 126] width 123 height 24
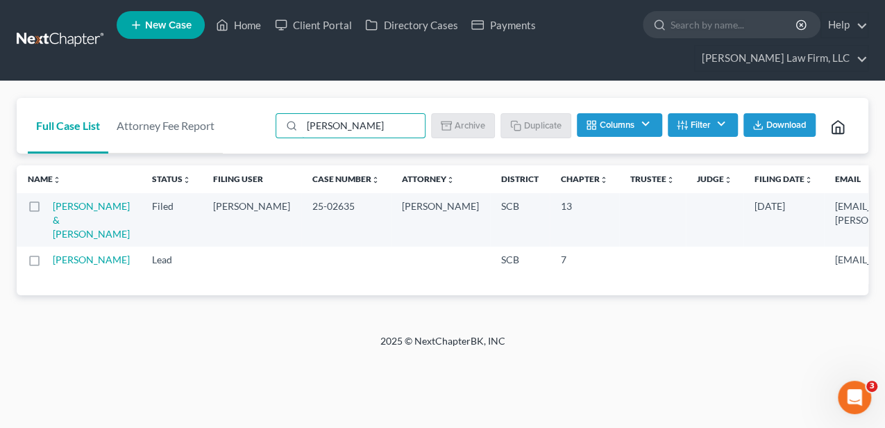
click at [47, 263] on label at bounding box center [47, 263] width 0 height 0
type input "[PERSON_NAME]"
click at [53, 262] on input "checkbox" at bounding box center [57, 257] width 9 height 9
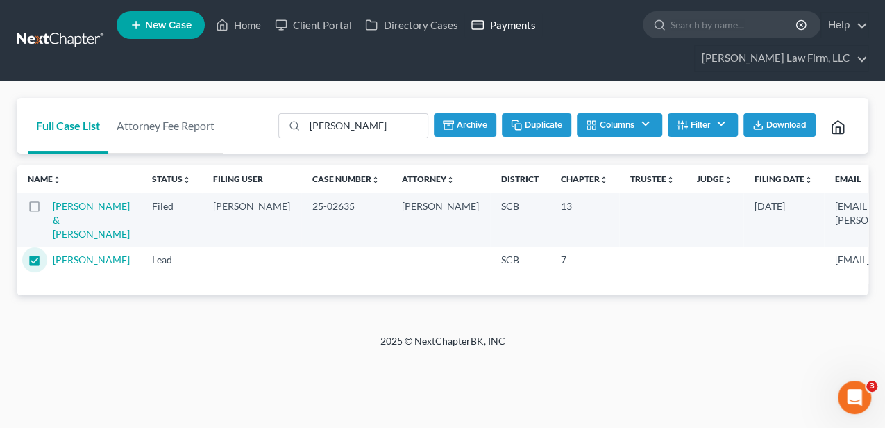
click at [458, 124] on button "Archive" at bounding box center [465, 125] width 62 height 24
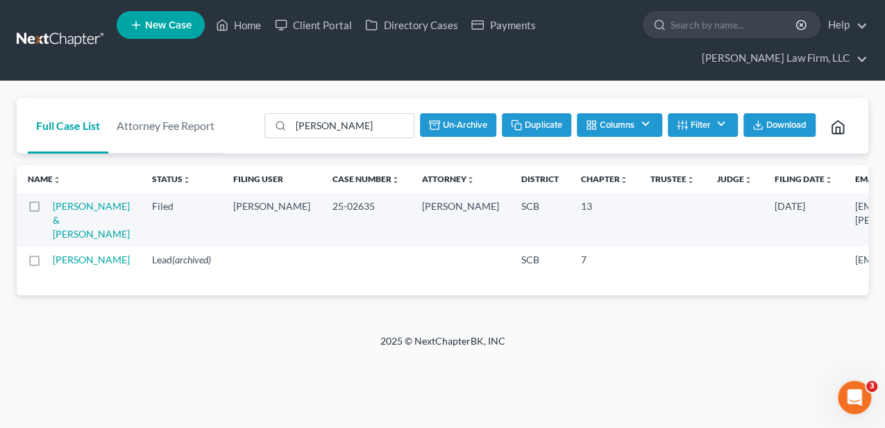
checkbox input "false"
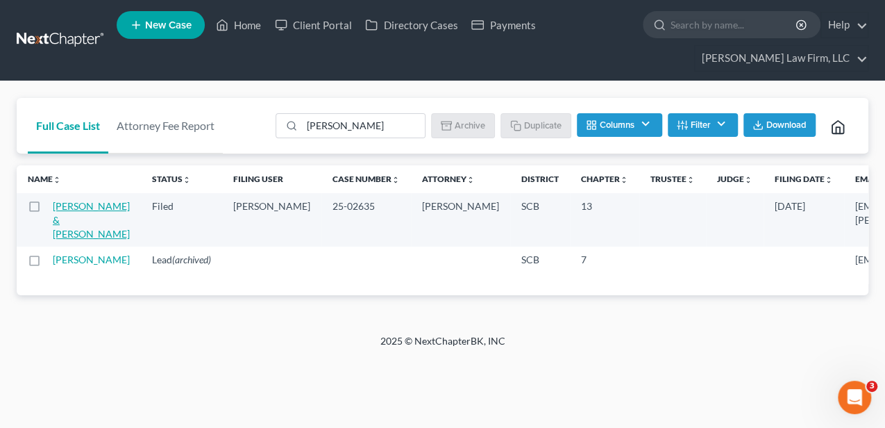
click at [76, 222] on link "[PERSON_NAME] & [PERSON_NAME]" at bounding box center [91, 220] width 77 height 40
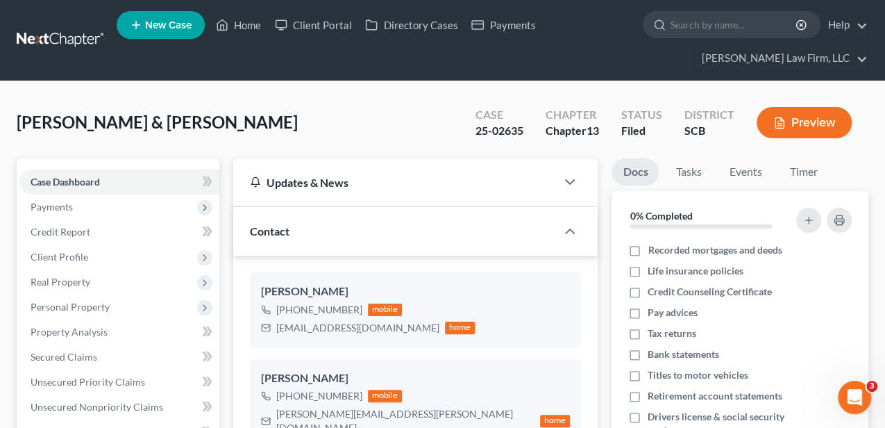
select select "2"
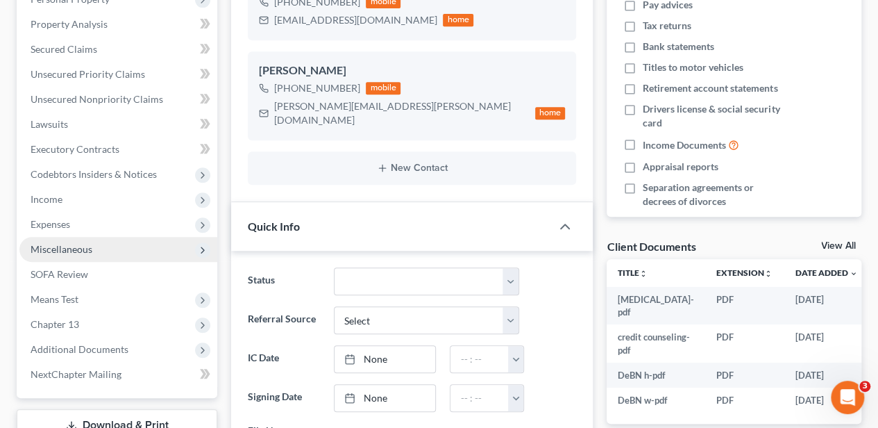
scroll to position [324, 0]
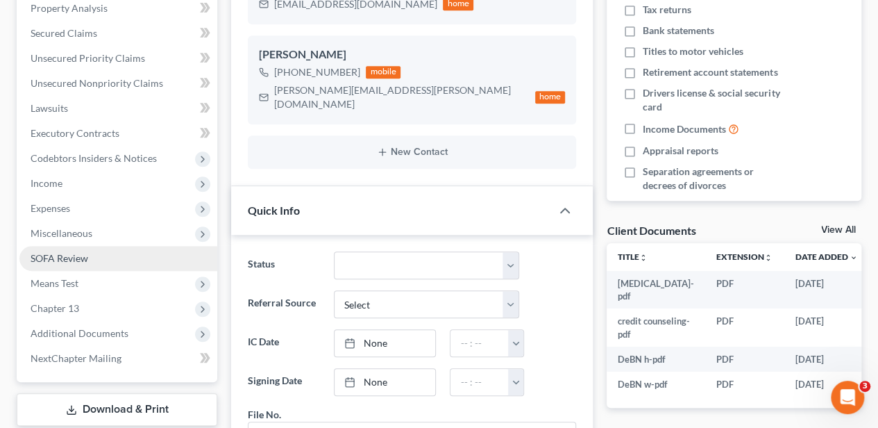
drag, startPoint x: 96, startPoint y: 247, endPoint x: 91, endPoint y: 253, distance: 7.9
click at [96, 247] on link "SOFA Review" at bounding box center [118, 258] width 198 height 25
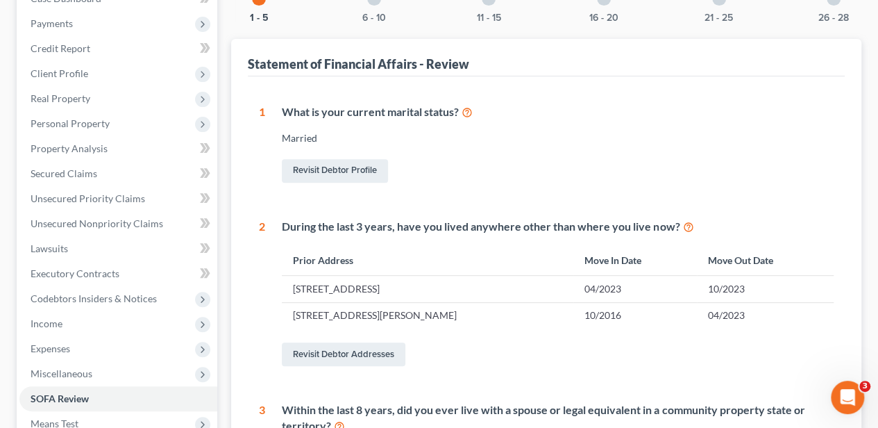
scroll to position [185, 0]
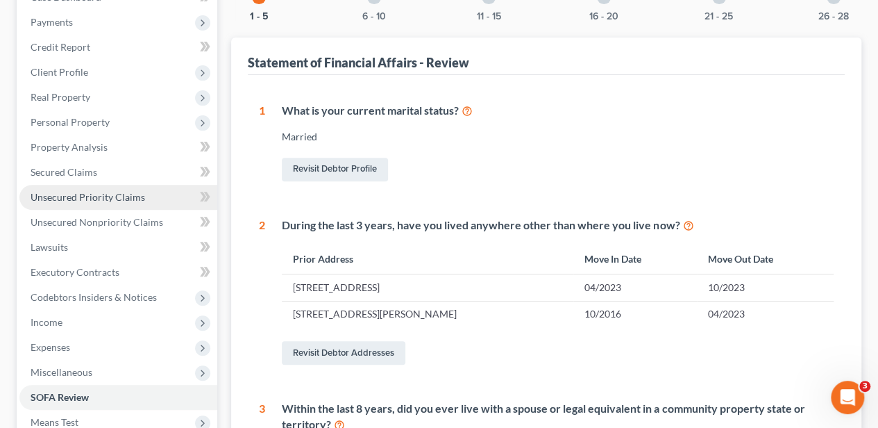
click at [81, 193] on span "Unsecured Priority Claims" at bounding box center [88, 197] width 115 height 12
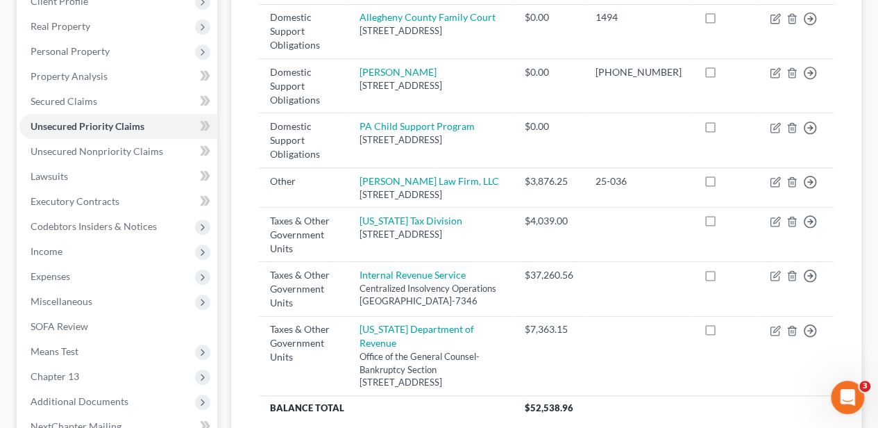
scroll to position [278, 0]
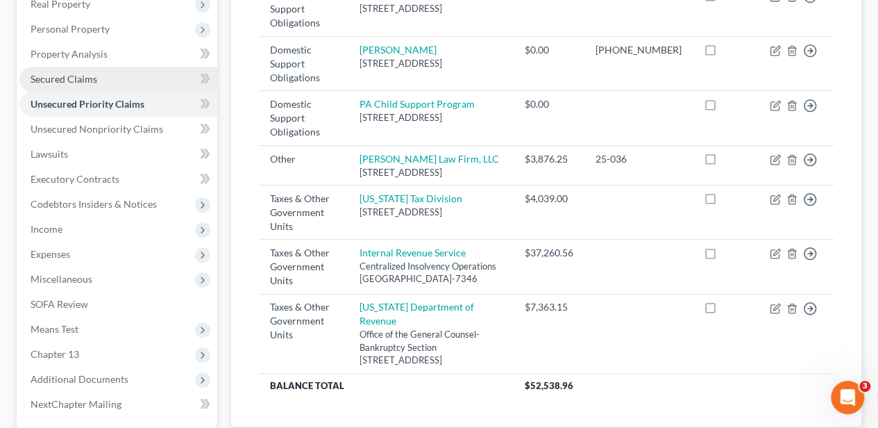
click at [85, 74] on span "Secured Claims" at bounding box center [64, 79] width 67 height 12
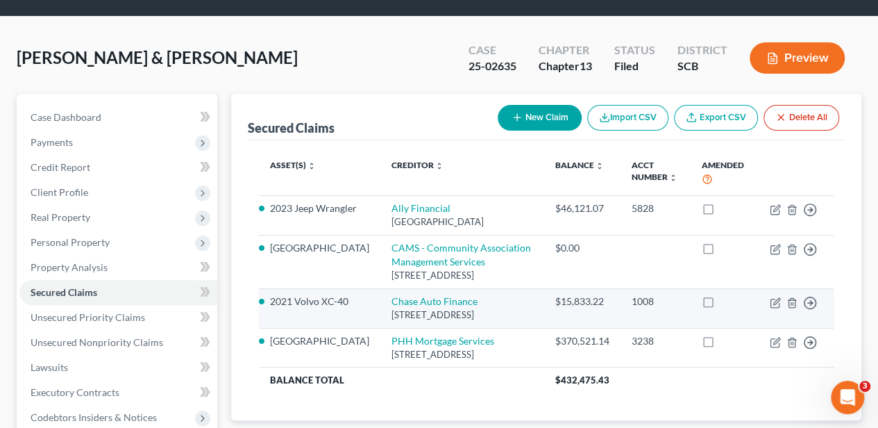
scroll to position [92, 0]
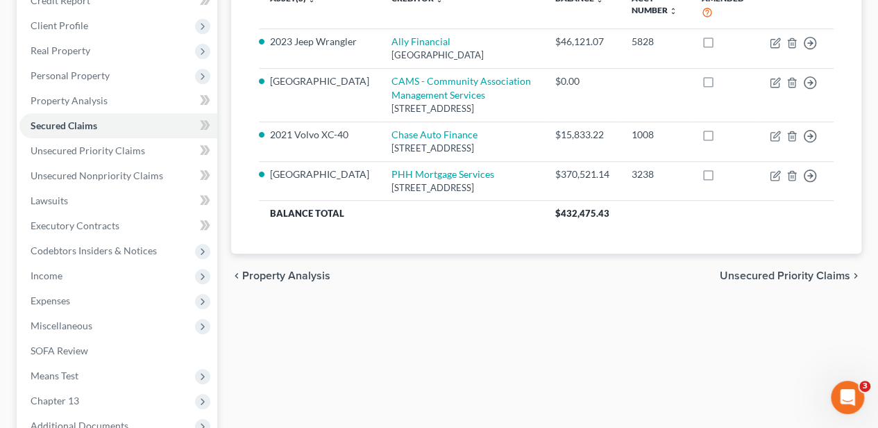
click at [741, 281] on span "Unsecured Priority Claims" at bounding box center [785, 275] width 131 height 11
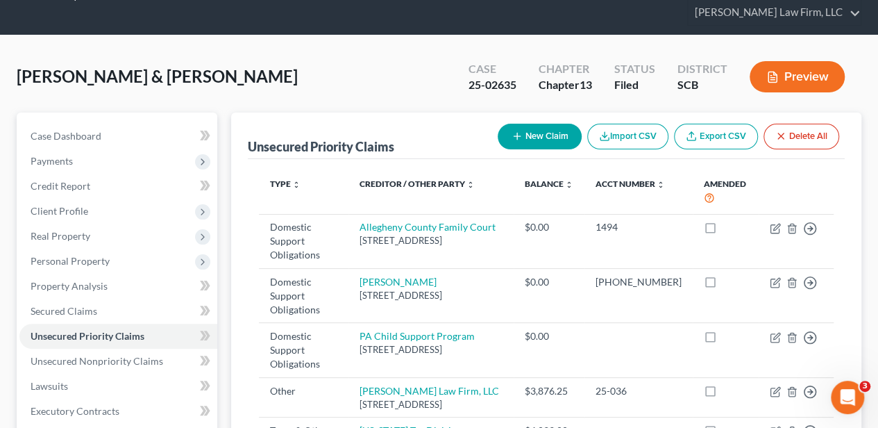
scroll to position [92, 0]
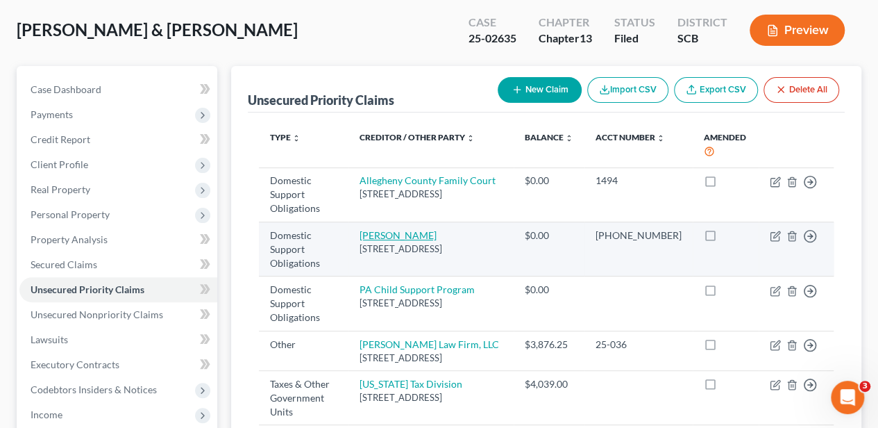
click at [400, 229] on link "[PERSON_NAME]" at bounding box center [398, 235] width 77 height 12
select select "39"
select select "2"
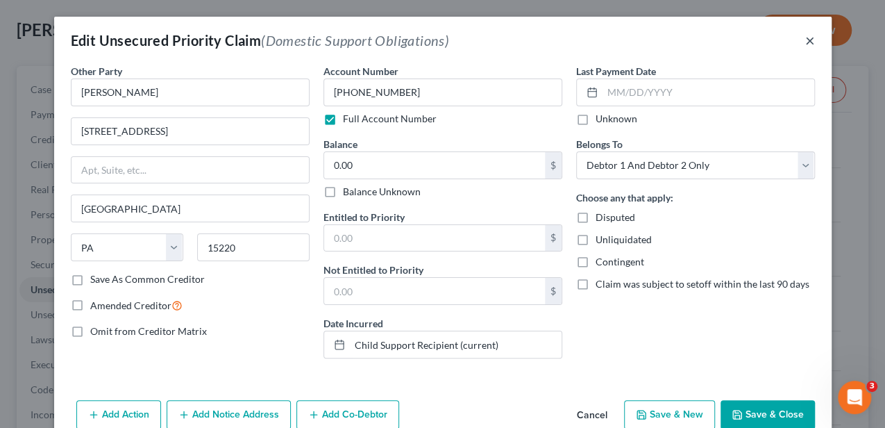
click at [805, 40] on button "×" at bounding box center [810, 40] width 10 height 17
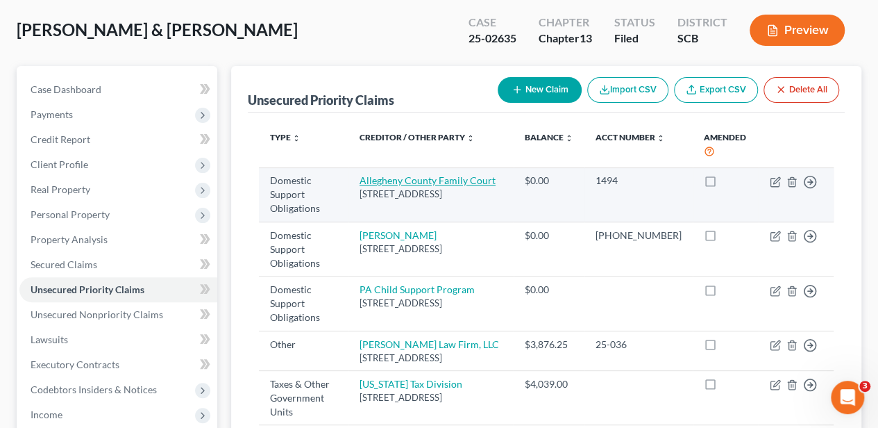
click at [425, 183] on link "Allegheny County Family Court" at bounding box center [428, 180] width 136 height 12
select select "39"
select select "0"
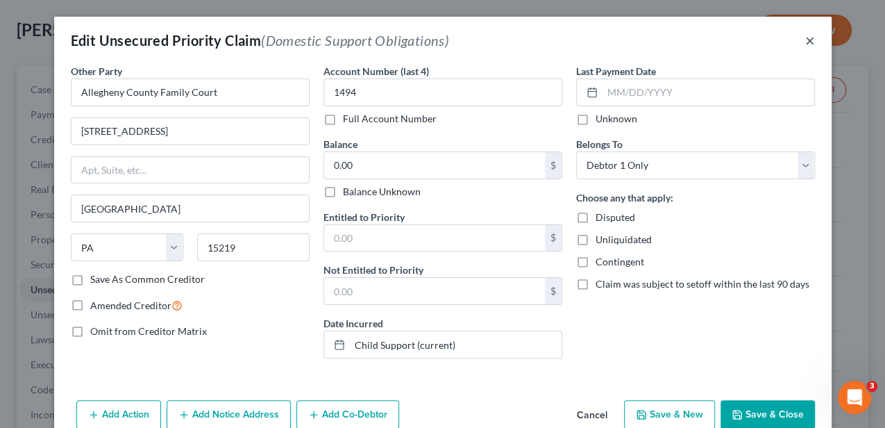
click at [808, 36] on button "×" at bounding box center [810, 40] width 10 height 17
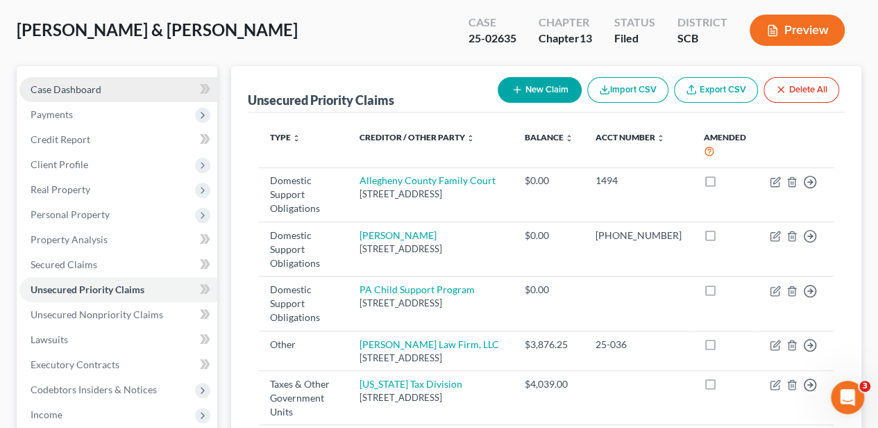
drag, startPoint x: 94, startPoint y: 92, endPoint x: 94, endPoint y: 114, distance: 22.2
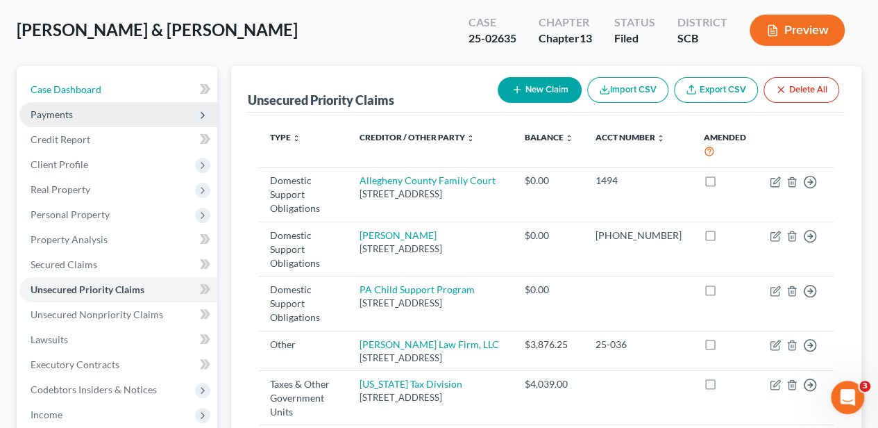
click at [94, 92] on span "Case Dashboard" at bounding box center [66, 89] width 71 height 12
select select "2"
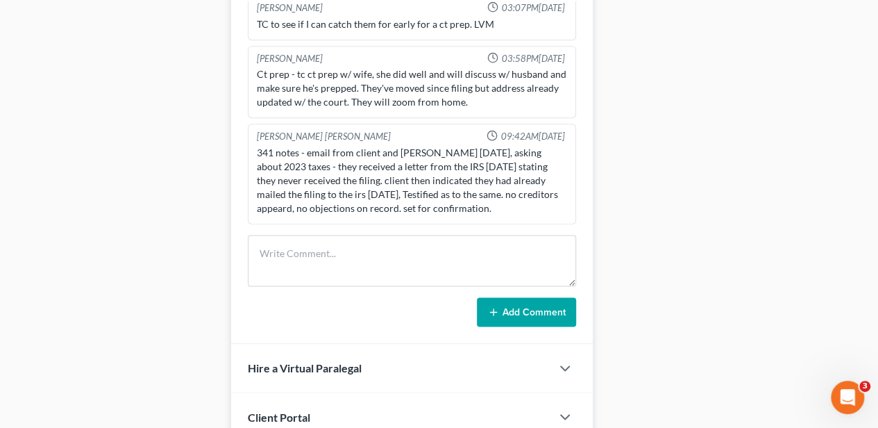
scroll to position [925, 0]
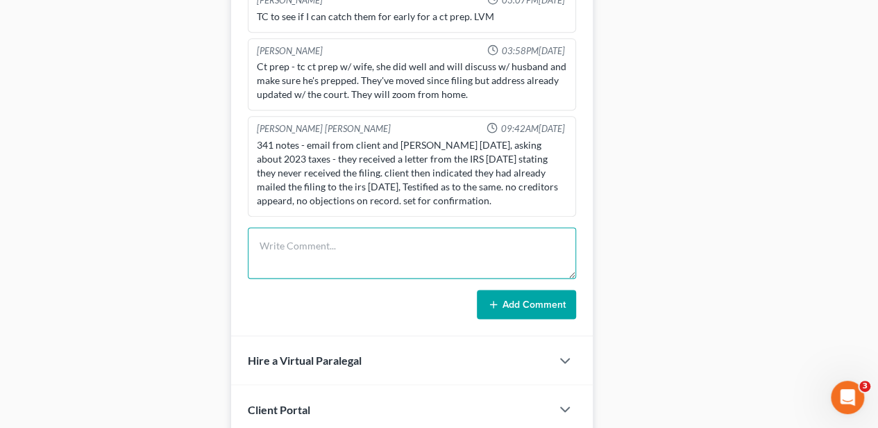
click at [419, 242] on textarea at bounding box center [412, 252] width 328 height 51
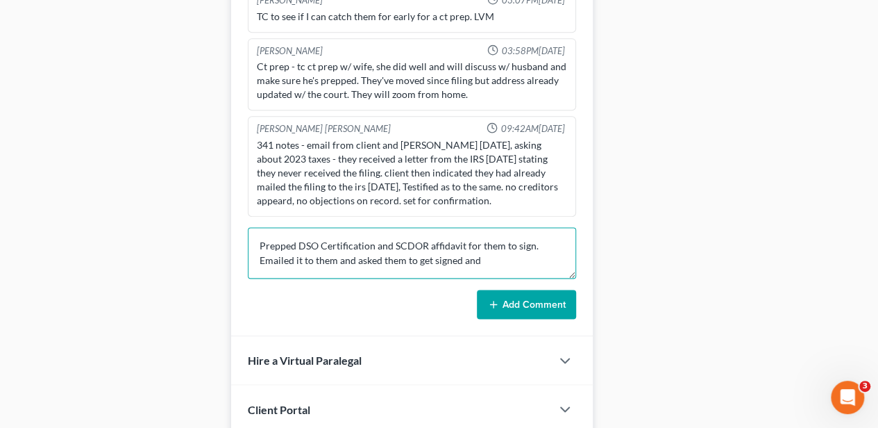
click at [483, 243] on textarea "Prepped DSO Certification and SCDOR affidavit for them to sign. Emailed it to t…" at bounding box center [412, 252] width 328 height 51
type textarea "Prepped DSO Certification and SCDOR affidavit for them to sign. Emailed it to t…"
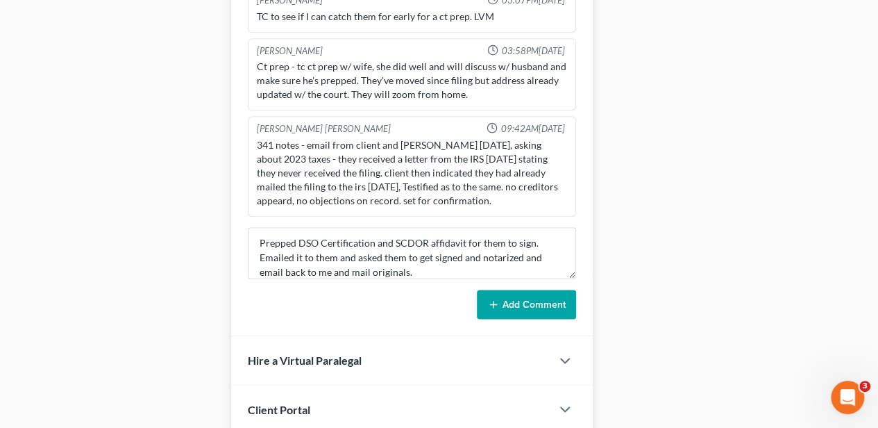
click at [569, 290] on button "Add Comment" at bounding box center [526, 304] width 99 height 29
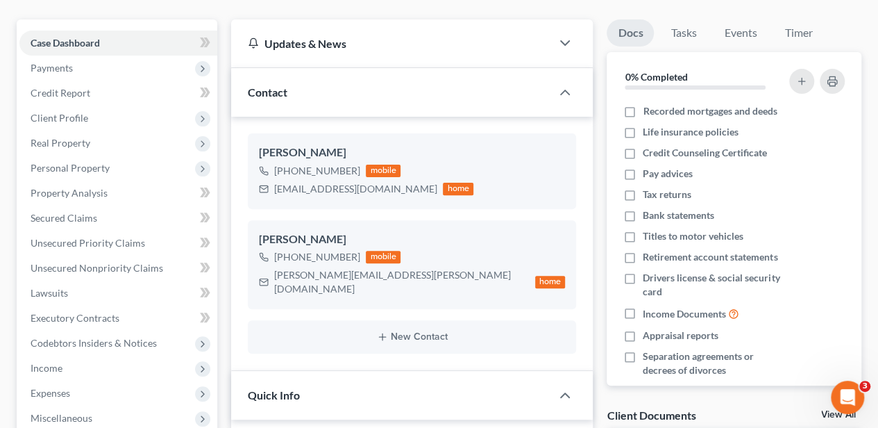
scroll to position [0, 0]
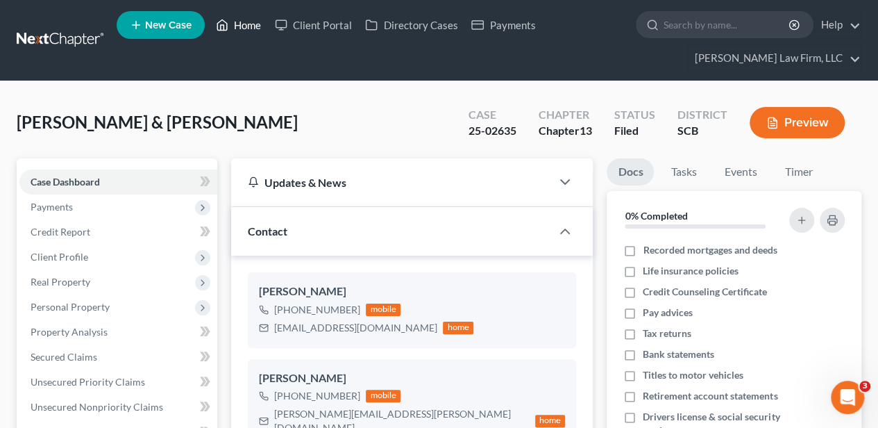
click at [244, 19] on link "Home" at bounding box center [238, 24] width 59 height 25
